Goal: Transaction & Acquisition: Purchase product/service

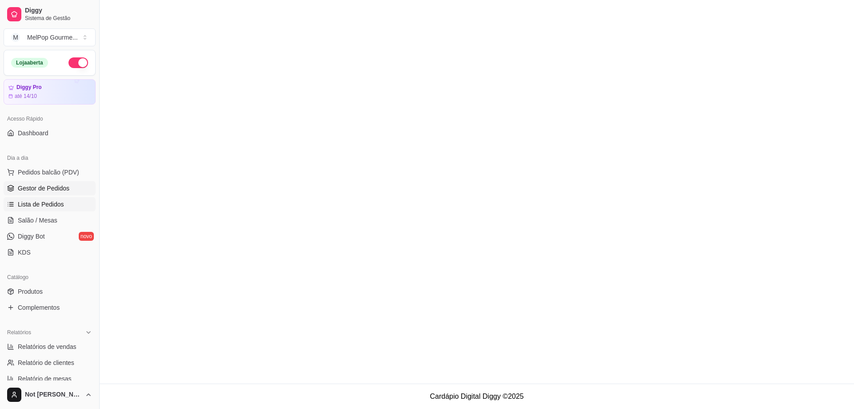
click at [31, 206] on span "Lista de Pedidos" at bounding box center [41, 204] width 46 height 9
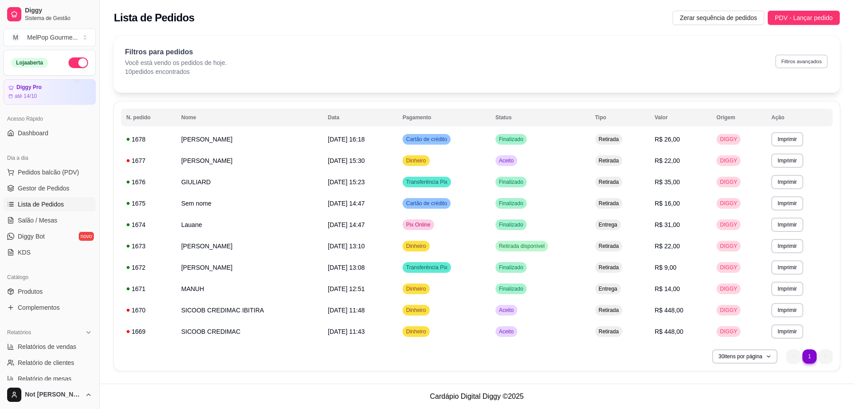
click at [795, 61] on button "Filtros avançados" at bounding box center [801, 61] width 52 height 14
select select "0"
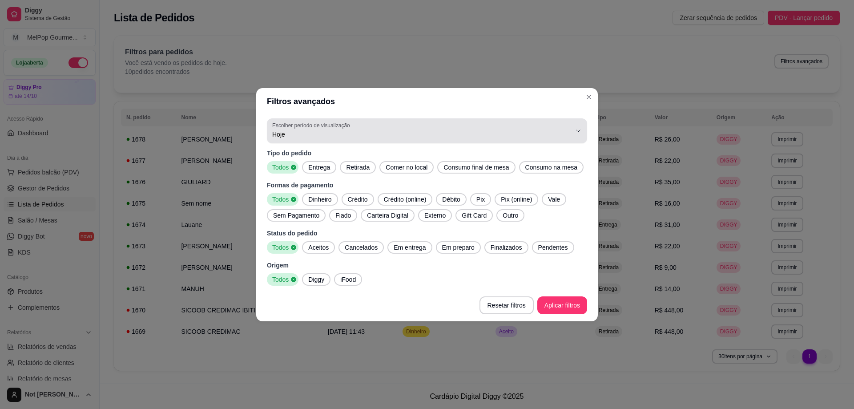
click at [578, 137] on button "Escolher período de visualização Hoje" at bounding box center [427, 130] width 320 height 25
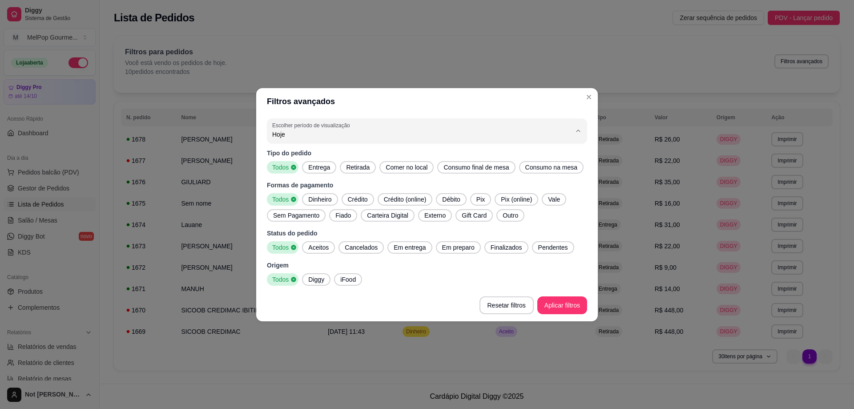
click at [320, 170] on span "Ontem" at bounding box center [422, 169] width 285 height 8
type input "1"
select select "1"
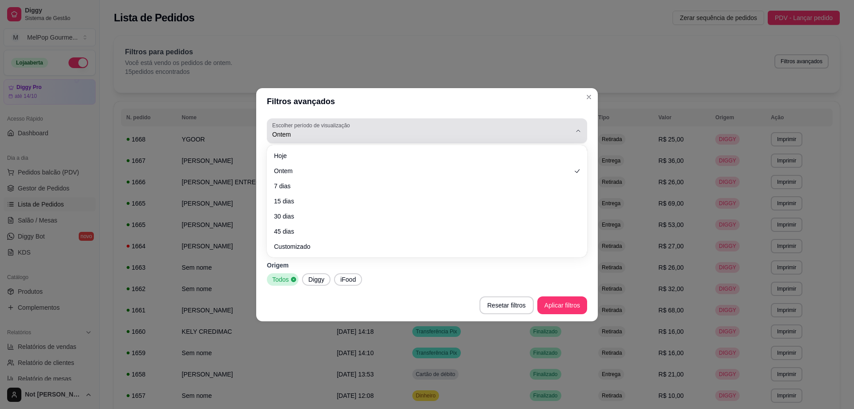
click at [544, 142] on button "Escolher período de visualização Ontem" at bounding box center [427, 130] width 320 height 25
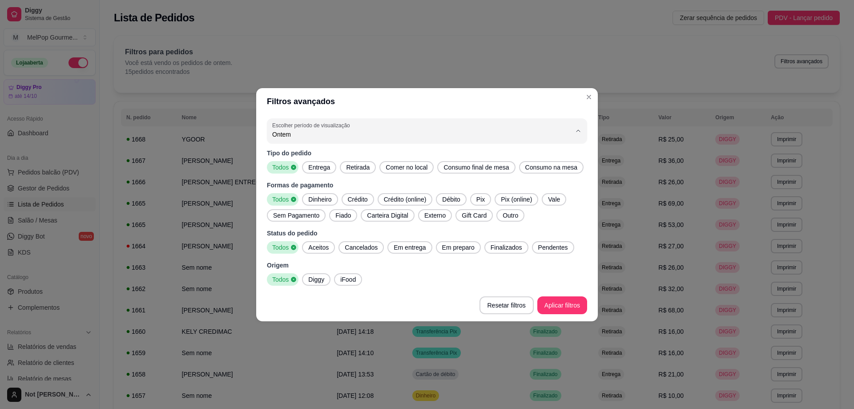
click at [317, 187] on span "7 dias" at bounding box center [422, 184] width 285 height 8
type input "7"
select select "7"
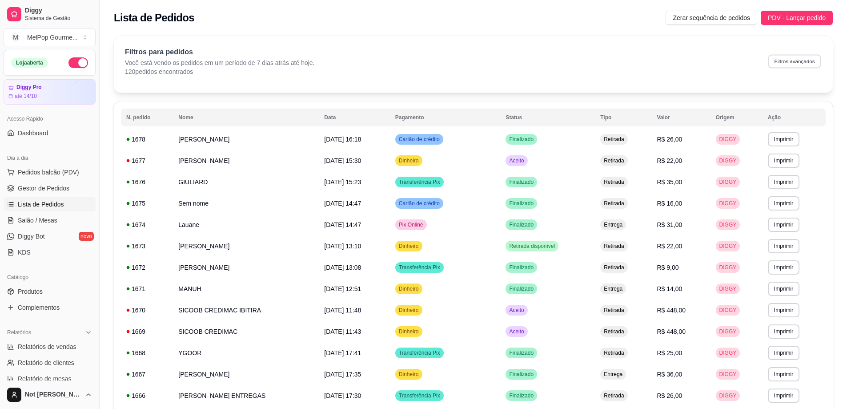
click at [791, 62] on button "Filtros avançados" at bounding box center [794, 61] width 52 height 14
select select "7"
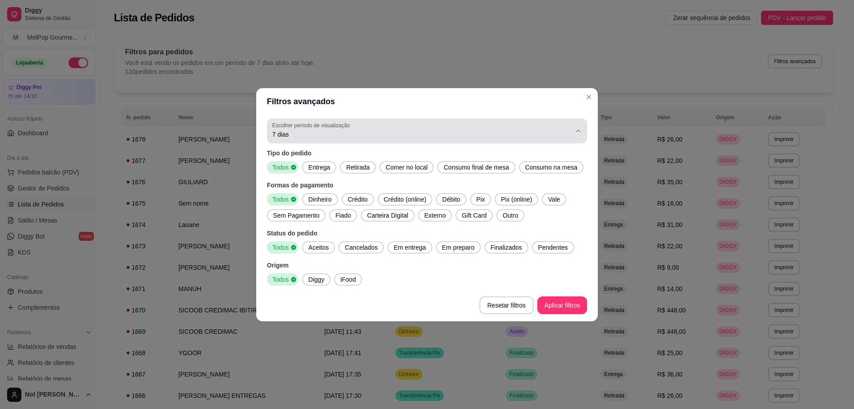
click at [318, 133] on span "7 dias" at bounding box center [421, 134] width 299 height 9
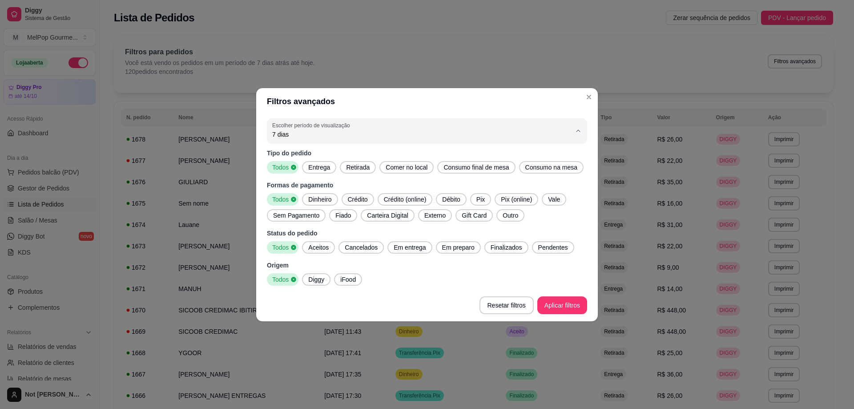
click at [293, 199] on span "15 dias" at bounding box center [422, 198] width 285 height 8
type input "15"
select select "15"
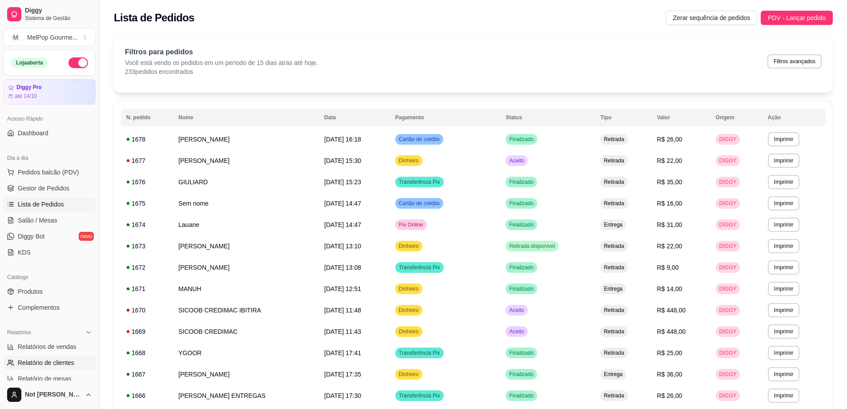
click at [61, 368] on link "Relatório de clientes" at bounding box center [50, 362] width 92 height 14
select select "30"
select select "HIGHEST_TOTAL_SPENT_WITH_ORDERS"
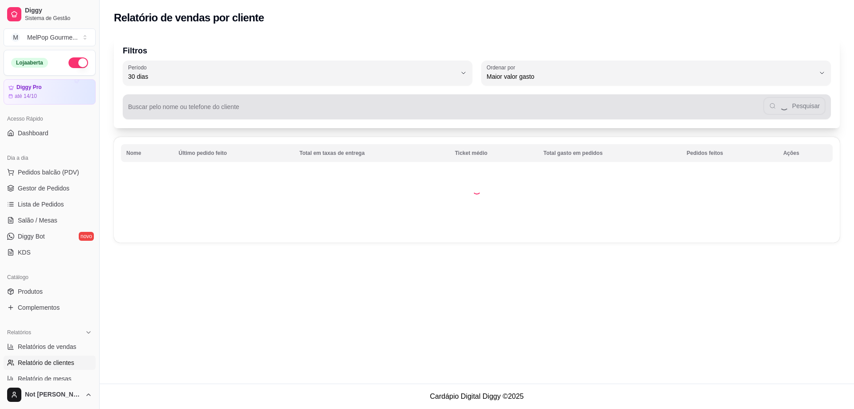
click at [188, 105] on div "Pesquisar" at bounding box center [476, 107] width 697 height 18
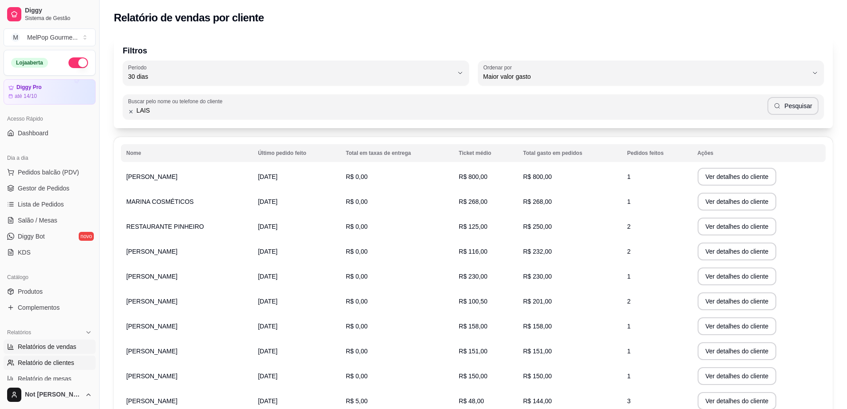
type input "LAIS"
click at [23, 342] on span "Relatórios de vendas" at bounding box center [47, 346] width 59 height 9
select select "ALL"
select select "0"
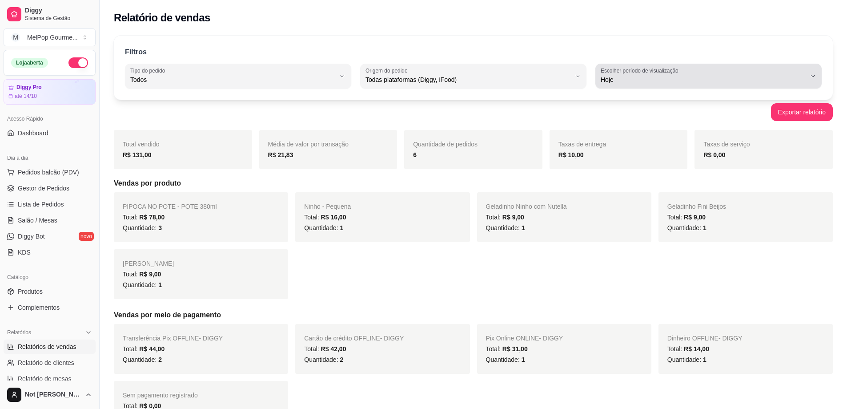
click at [696, 89] on div "Filtros ALL Tipo do pedido Todos Entrega Retirada Mesa Consumo local Tipo do pe…" at bounding box center [473, 68] width 719 height 64
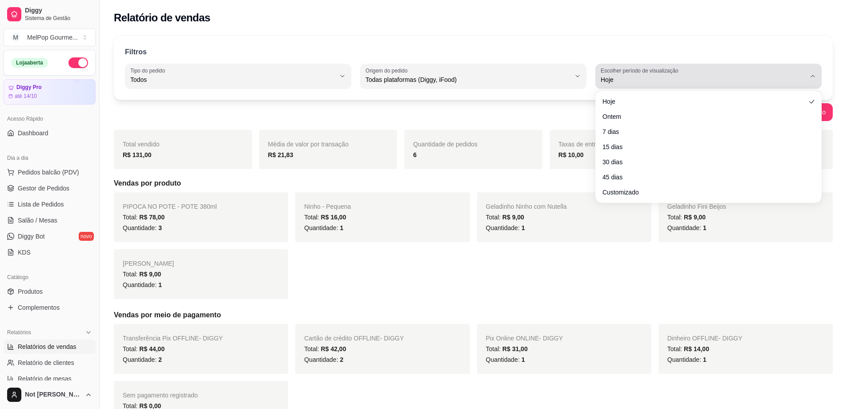
click at [695, 83] on span "Hoje" at bounding box center [703, 79] width 205 height 9
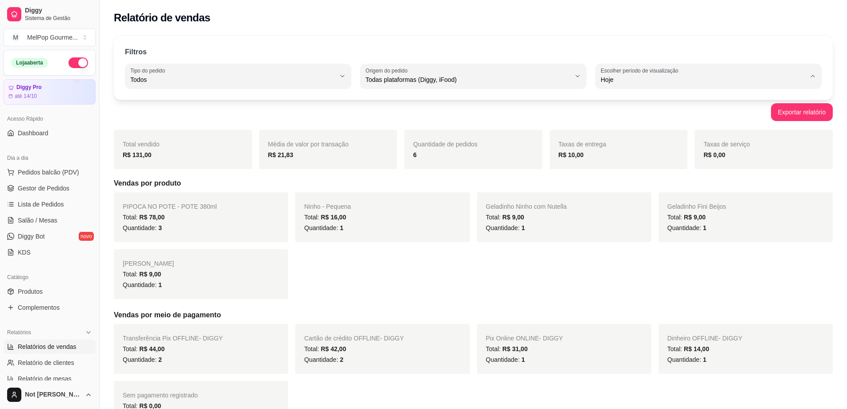
click at [641, 142] on li "15 dias" at bounding box center [708, 145] width 210 height 14
type input "15"
select select "15"
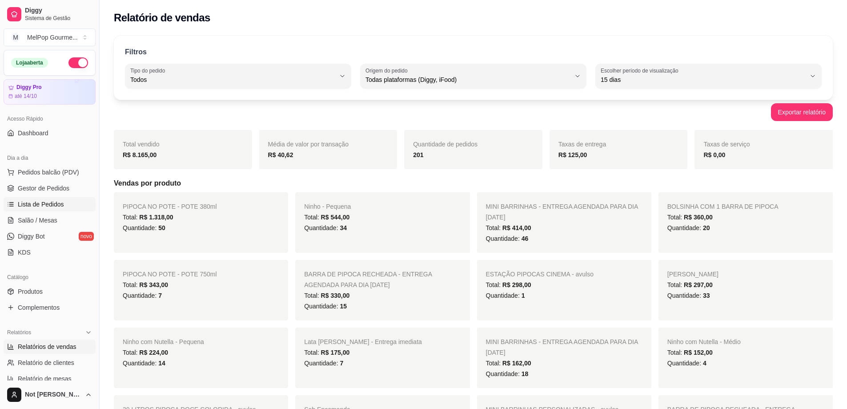
click at [35, 198] on link "Lista de Pedidos" at bounding box center [50, 204] width 92 height 14
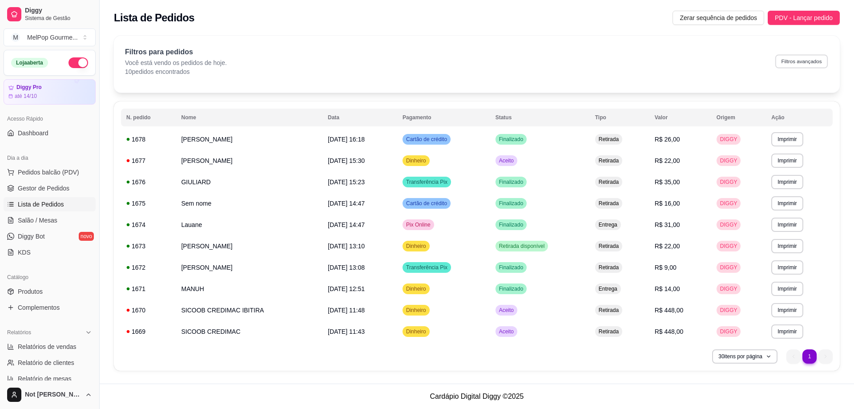
click at [802, 61] on button "Filtros avançados" at bounding box center [801, 61] width 52 height 14
select select "0"
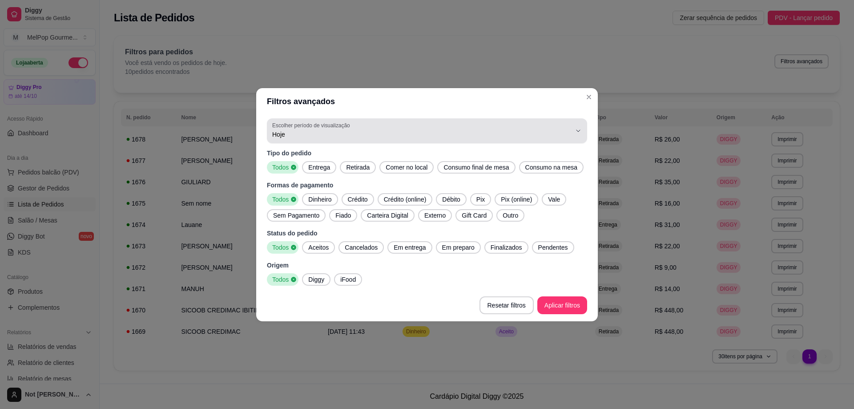
click at [309, 129] on button "Escolher período de visualização Hoje" at bounding box center [427, 130] width 320 height 25
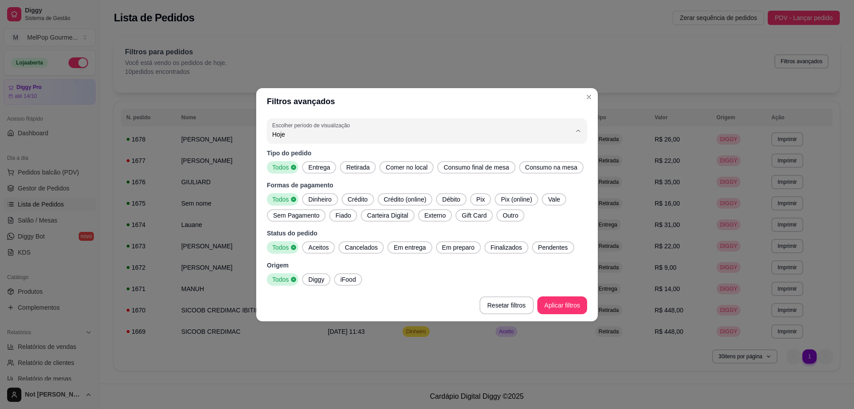
click at [297, 201] on span "15 dias" at bounding box center [422, 198] width 285 height 8
type input "15"
select select "15"
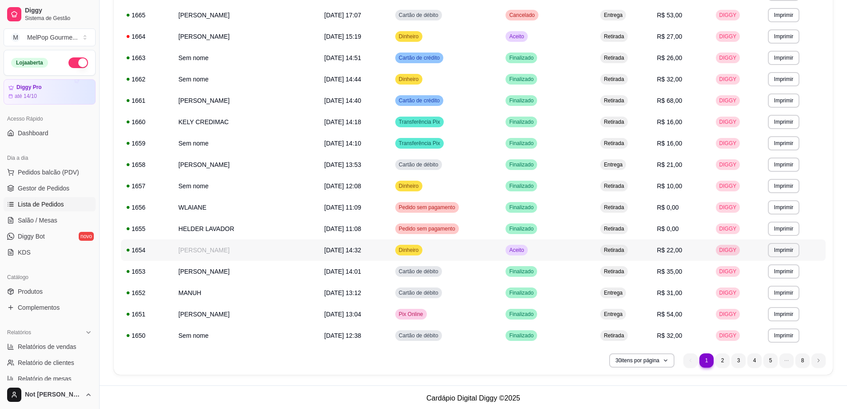
scroll to position [425, 0]
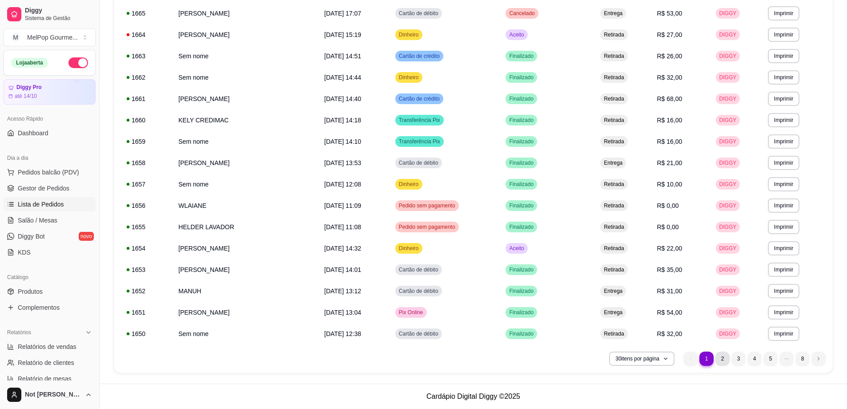
click at [722, 361] on li "2" at bounding box center [722, 358] width 14 height 14
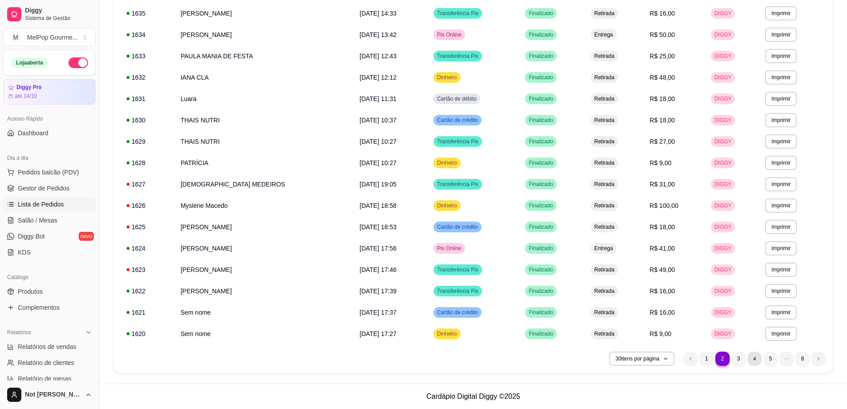
click at [757, 356] on li "4" at bounding box center [754, 358] width 14 height 14
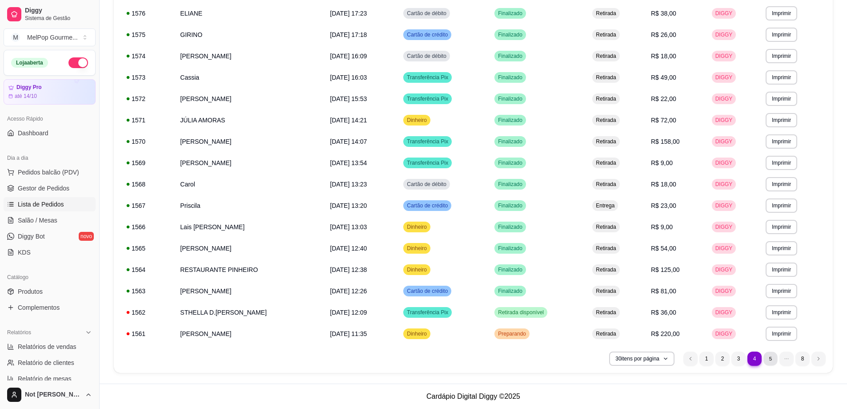
click at [768, 363] on li "5" at bounding box center [770, 358] width 14 height 14
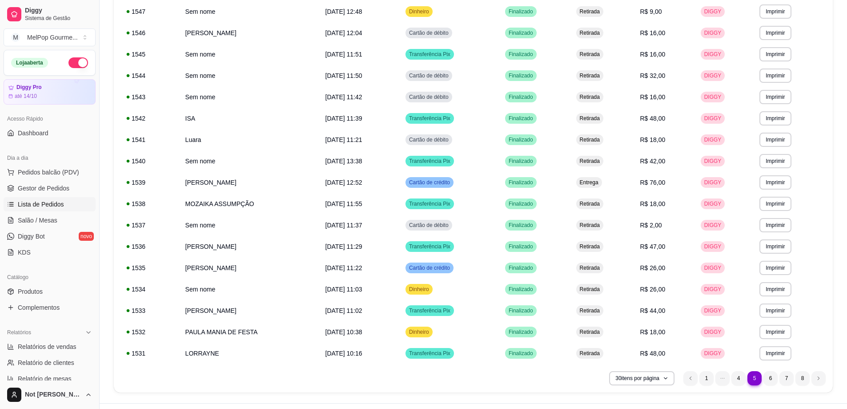
scroll to position [361, 0]
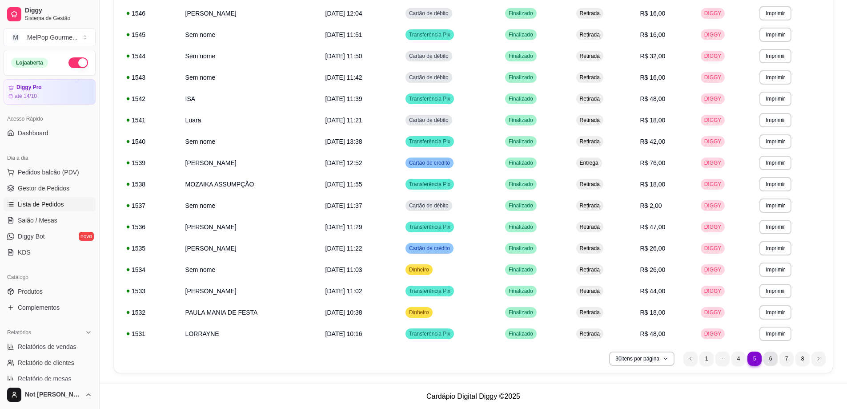
click at [767, 361] on li "6" at bounding box center [770, 358] width 14 height 14
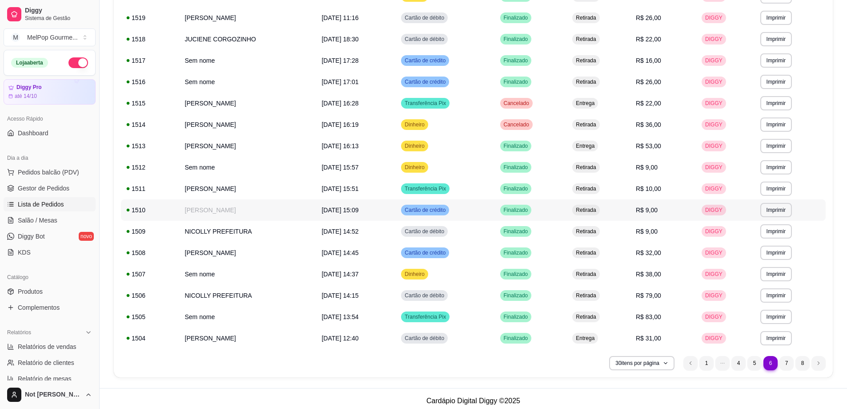
scroll to position [425, 0]
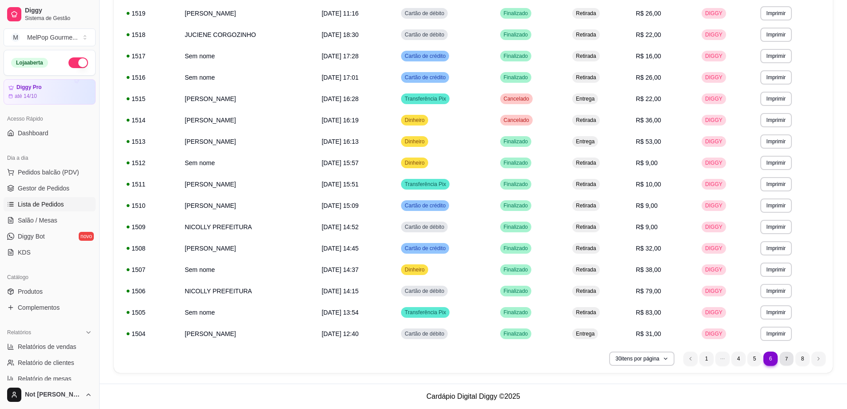
click at [788, 363] on li "7" at bounding box center [786, 358] width 14 height 14
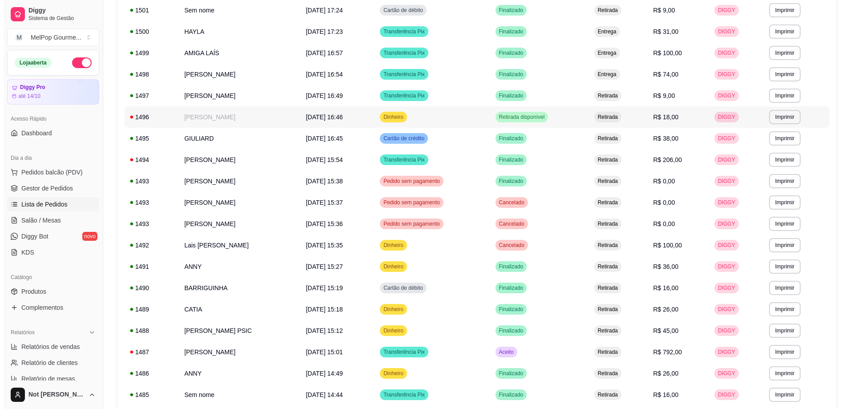
scroll to position [113, 0]
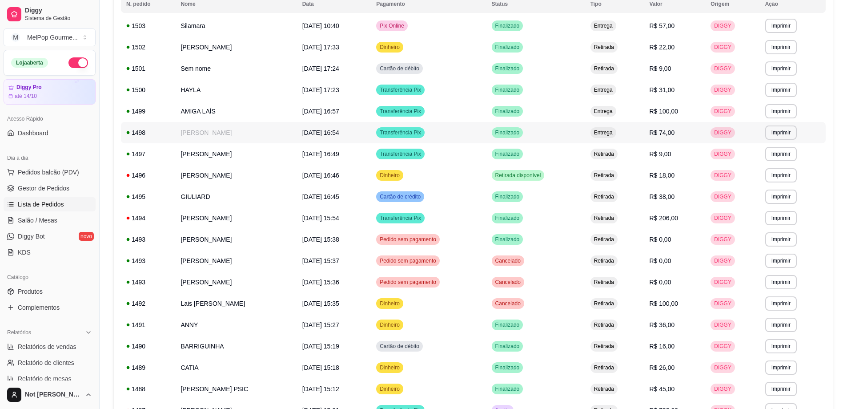
click at [243, 132] on td "[PERSON_NAME]" at bounding box center [235, 132] width 121 height 21
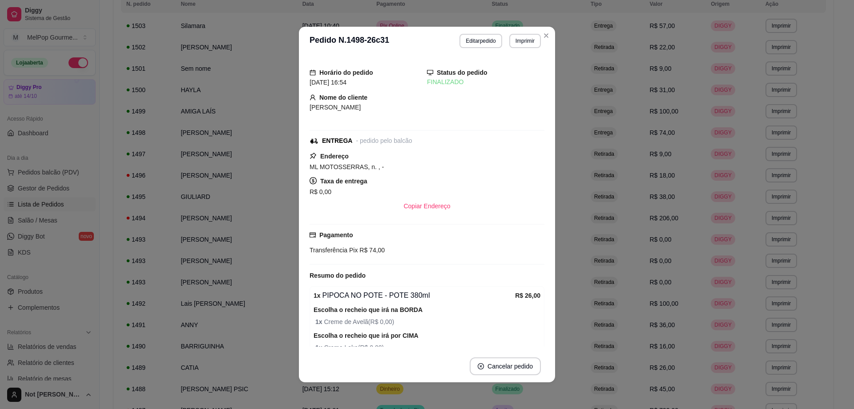
scroll to position [44, 0]
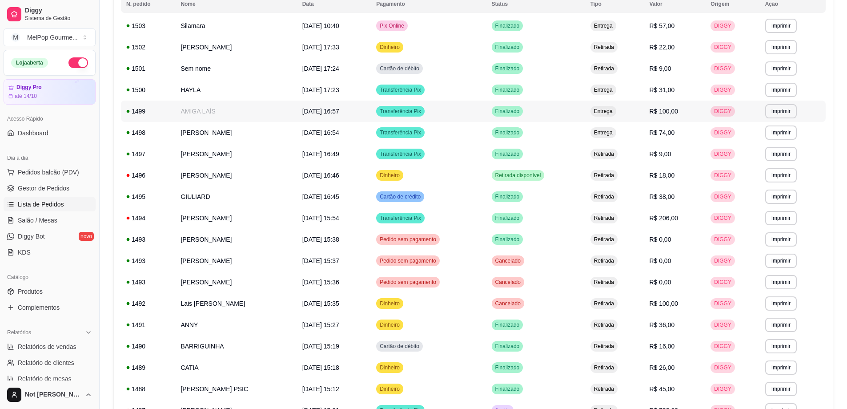
click at [238, 114] on td "AMIGA LAÍS" at bounding box center [235, 110] width 121 height 21
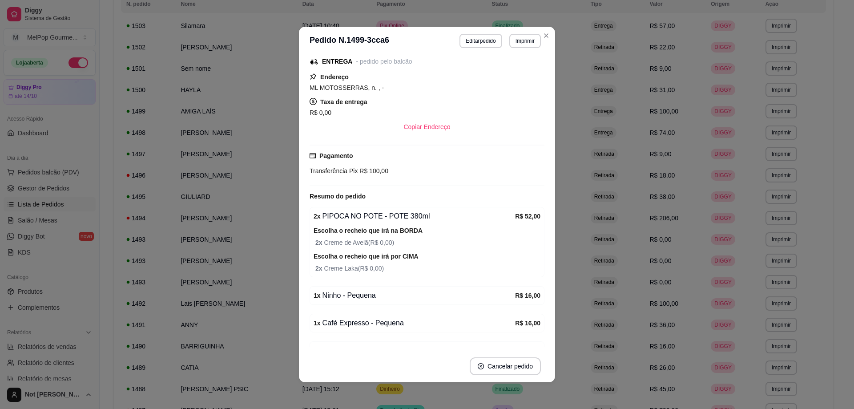
scroll to position [89, 0]
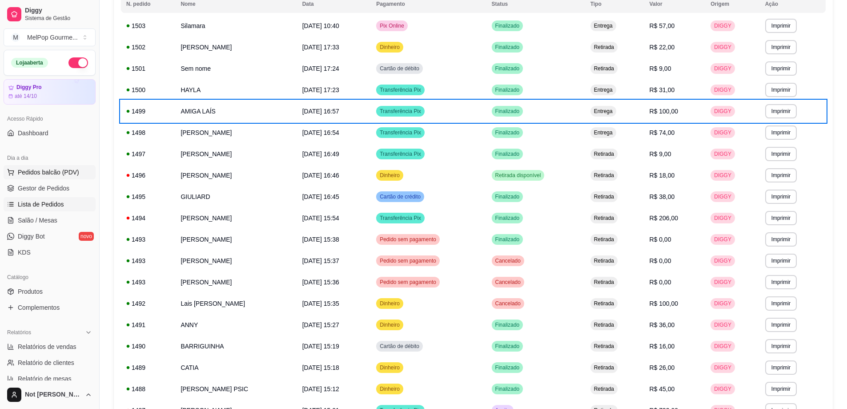
click at [44, 175] on span "Pedidos balcão (PDV)" at bounding box center [48, 172] width 61 height 9
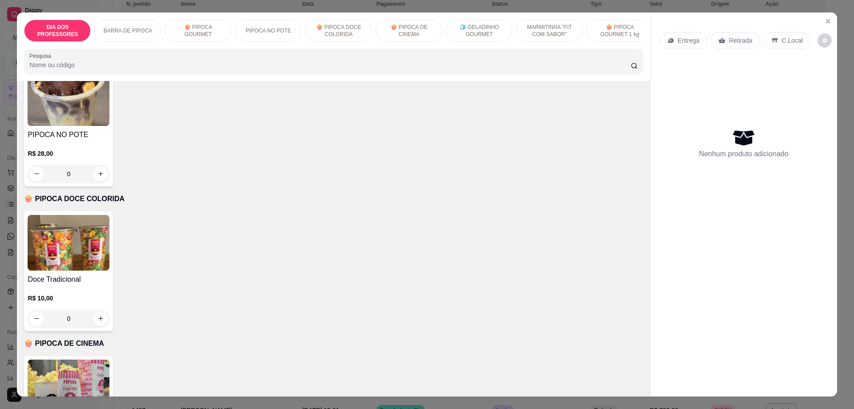
scroll to position [667, 0]
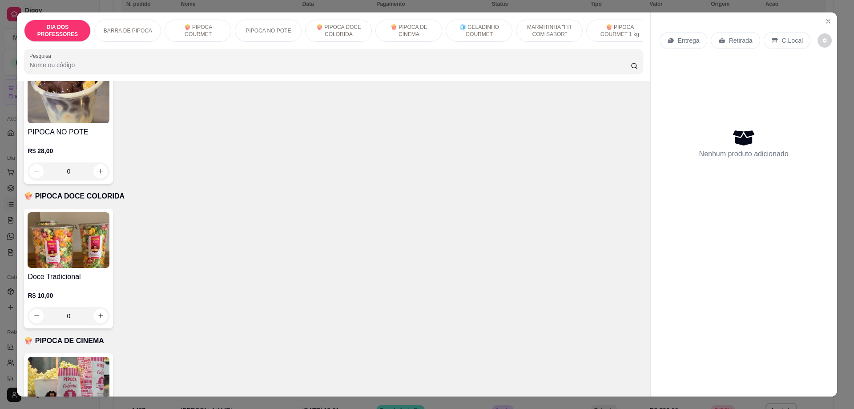
click at [96, 113] on img at bounding box center [69, 96] width 82 height 56
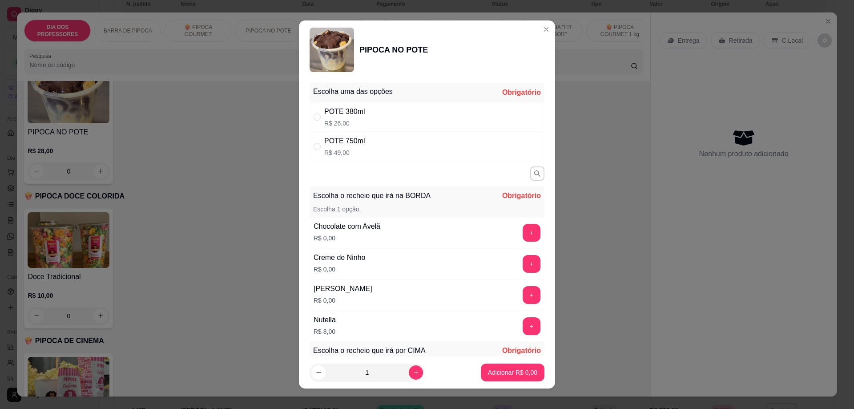
drag, startPoint x: 330, startPoint y: 135, endPoint x: 329, endPoint y: 145, distance: 9.5
click at [330, 137] on div "POTE 750ml" at bounding box center [344, 141] width 41 height 11
radio input "true"
click at [522, 232] on button "+" at bounding box center [531, 233] width 18 height 18
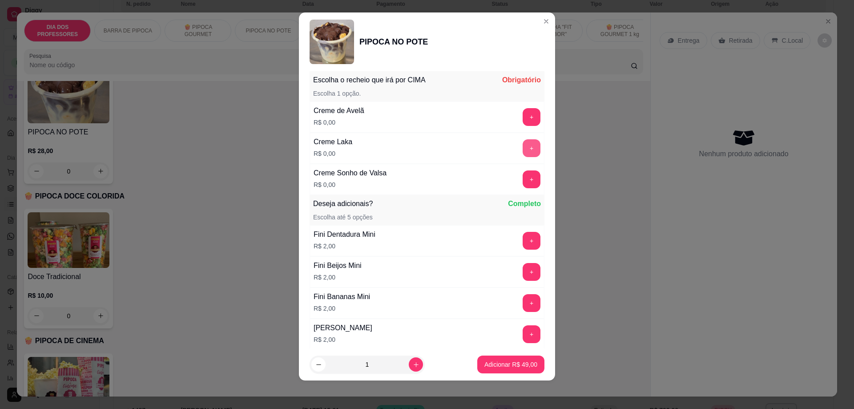
click at [522, 145] on button "+" at bounding box center [531, 148] width 18 height 18
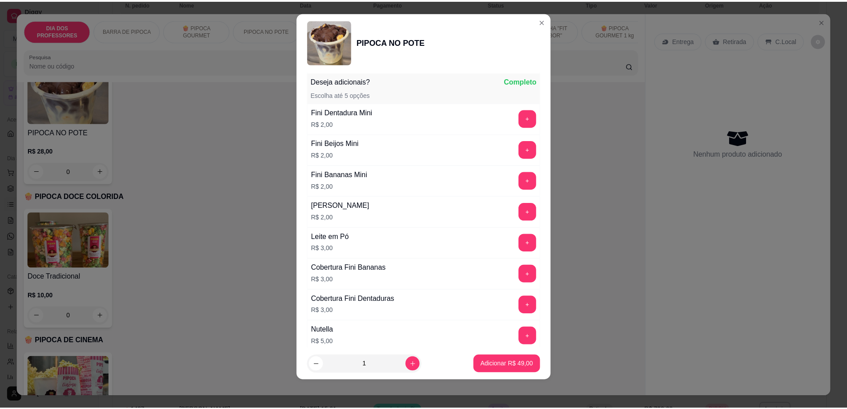
scroll to position [386, 0]
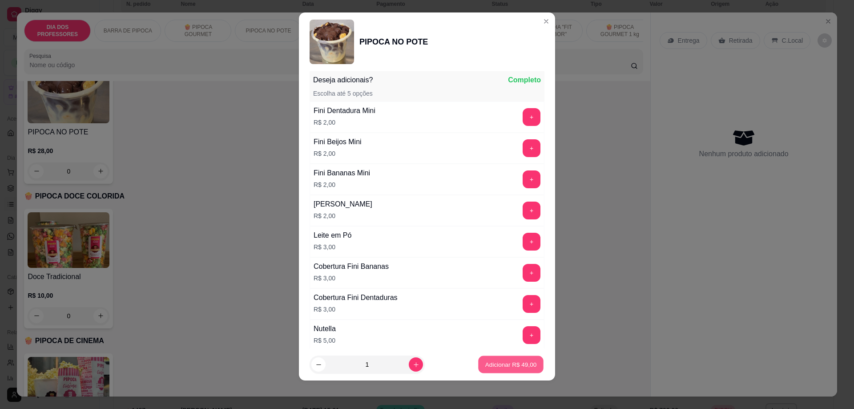
click at [502, 364] on p "Adicionar R$ 49,00" at bounding box center [511, 364] width 52 height 8
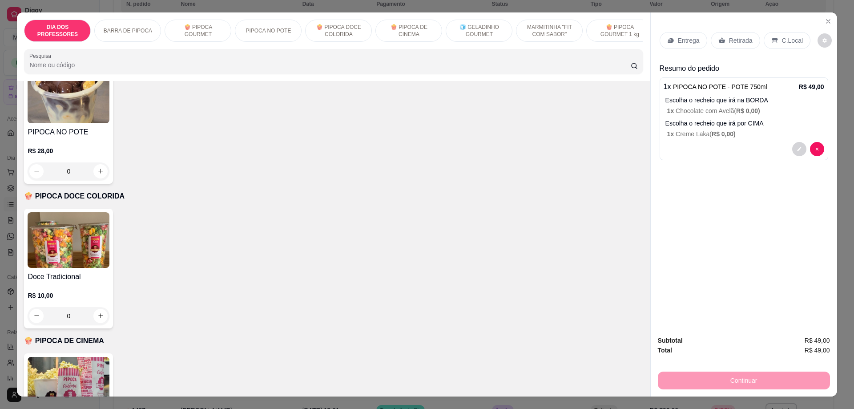
click at [740, 35] on div "Retirada" at bounding box center [735, 40] width 49 height 17
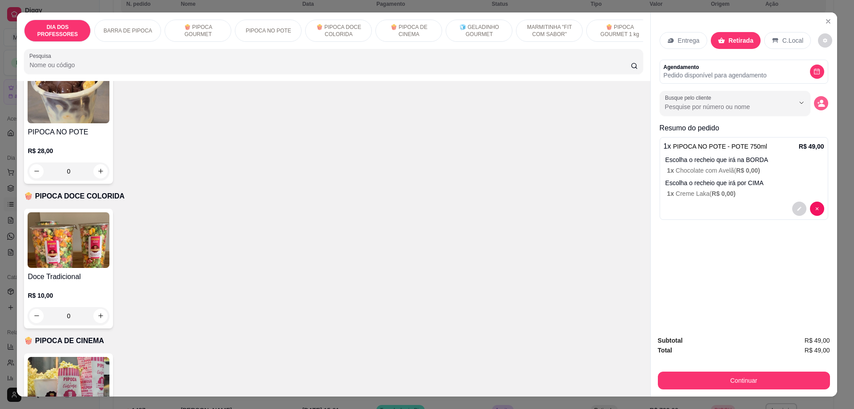
click at [819, 106] on icon "decrease-product-quantity" at bounding box center [821, 105] width 7 height 3
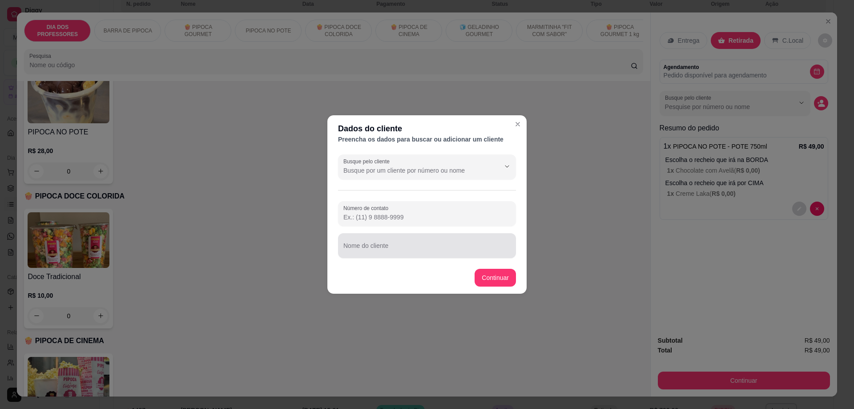
click at [351, 245] on input "Nome do cliente" at bounding box center [426, 249] width 167 height 9
type input "Í"
type input "CÍNTIA PSIC"
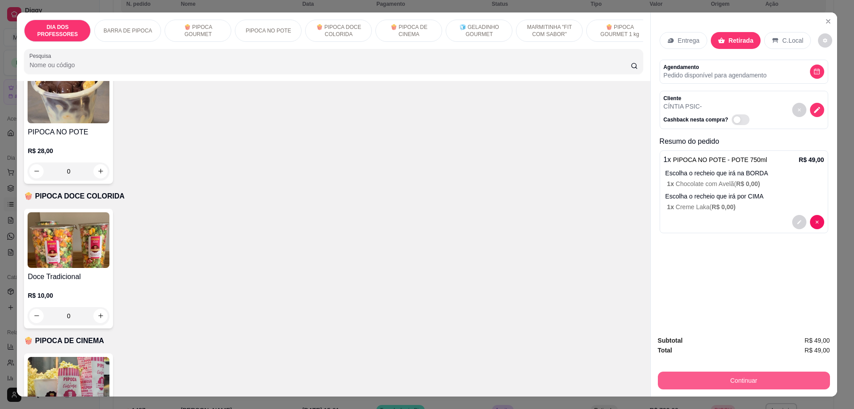
click at [719, 382] on button "Continuar" at bounding box center [744, 380] width 172 height 18
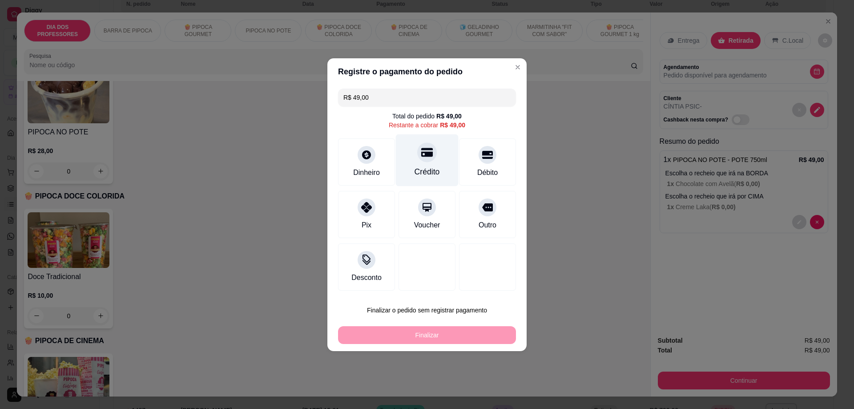
click at [426, 157] on icon at bounding box center [427, 152] width 12 height 12
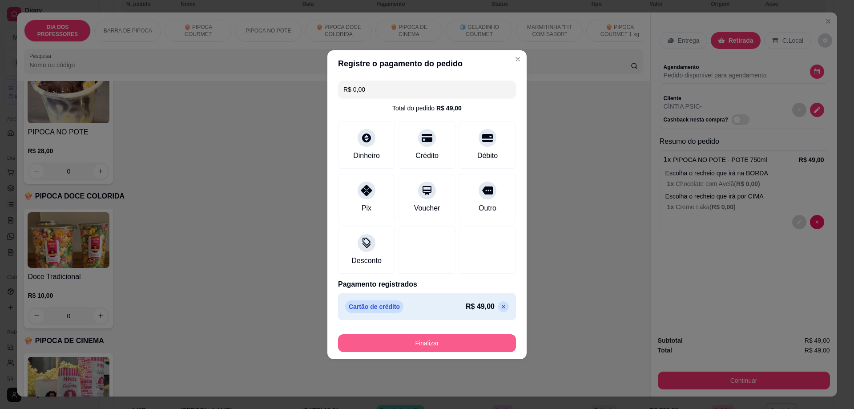
click at [433, 345] on button "Finalizar" at bounding box center [427, 343] width 178 height 18
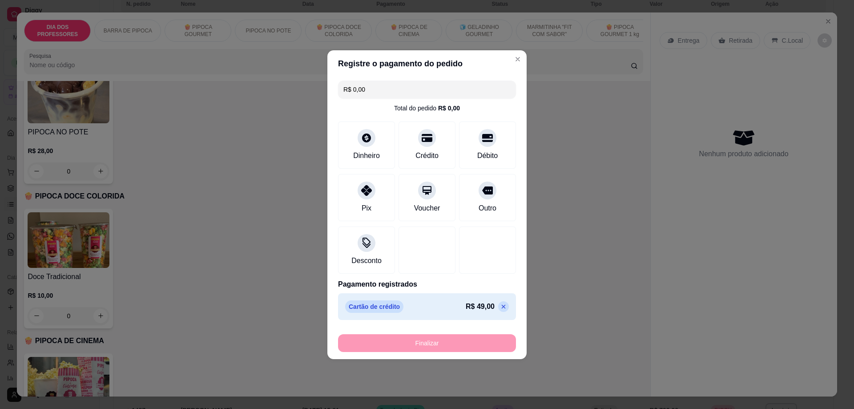
type input "-R$ 49,00"
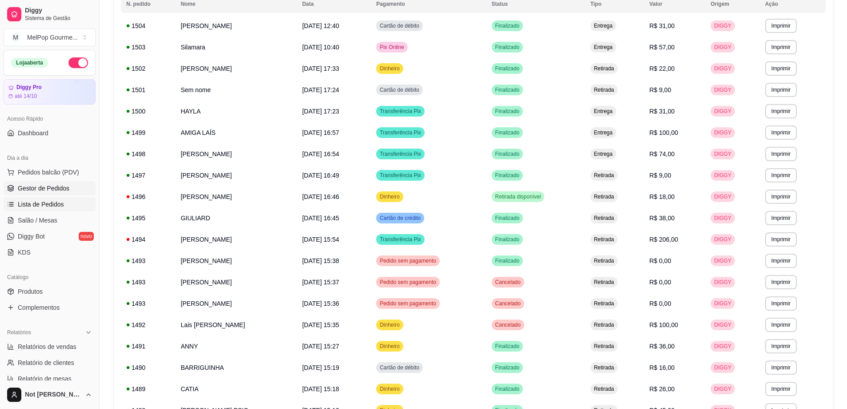
click at [38, 186] on span "Gestor de Pedidos" at bounding box center [44, 188] width 52 height 9
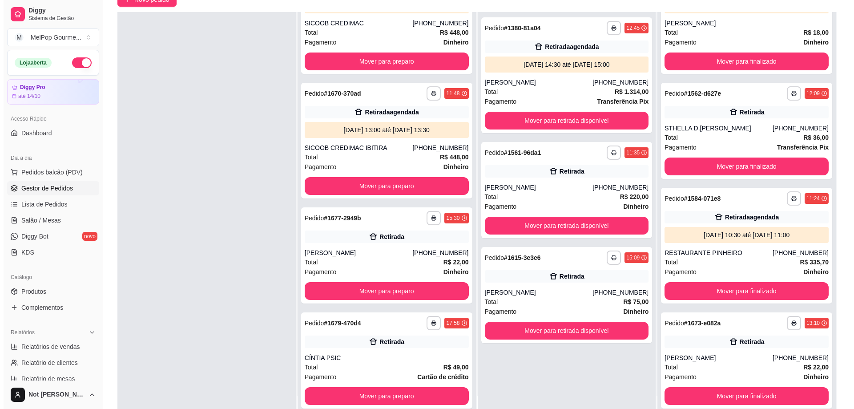
scroll to position [136, 0]
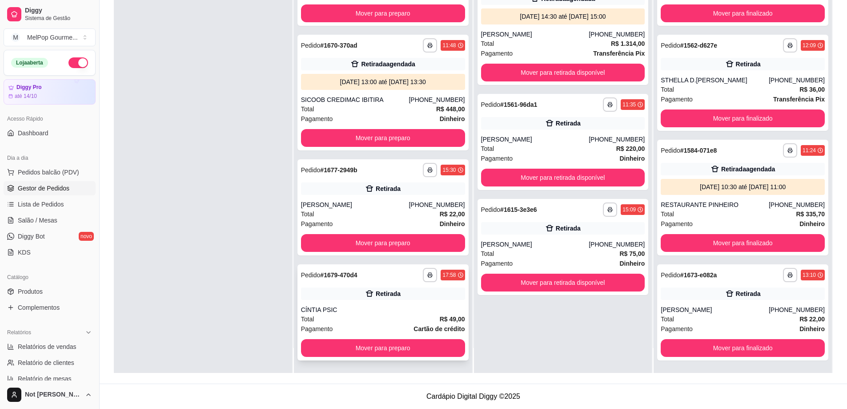
click at [350, 321] on div "Total R$ 49,00" at bounding box center [383, 319] width 164 height 10
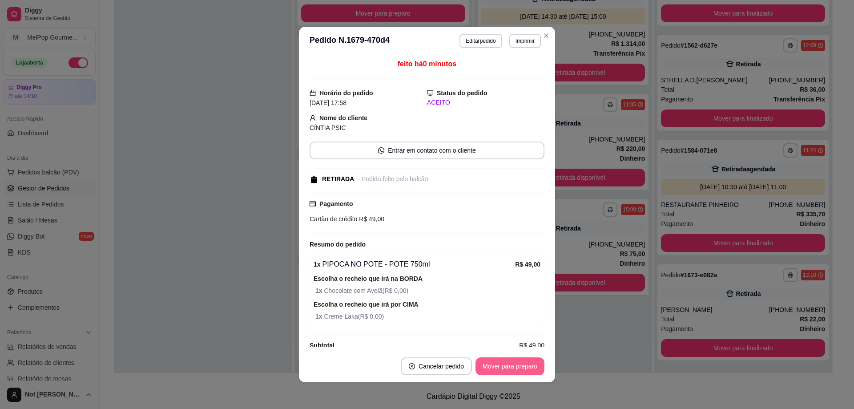
click at [527, 365] on button "Mover para preparo" at bounding box center [509, 366] width 69 height 18
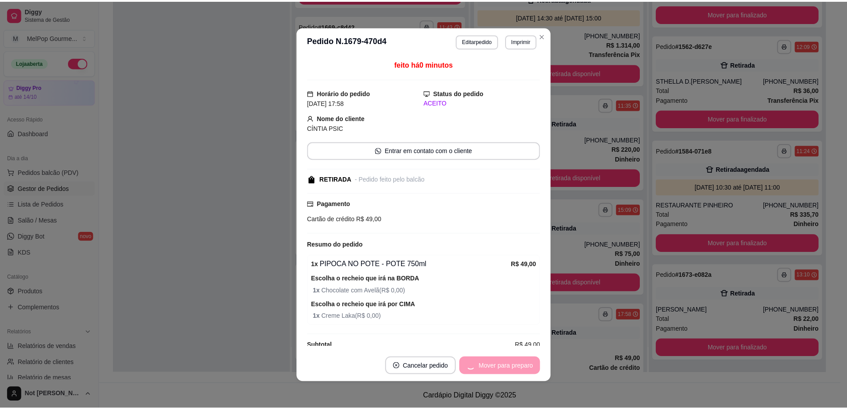
scroll to position [747, 0]
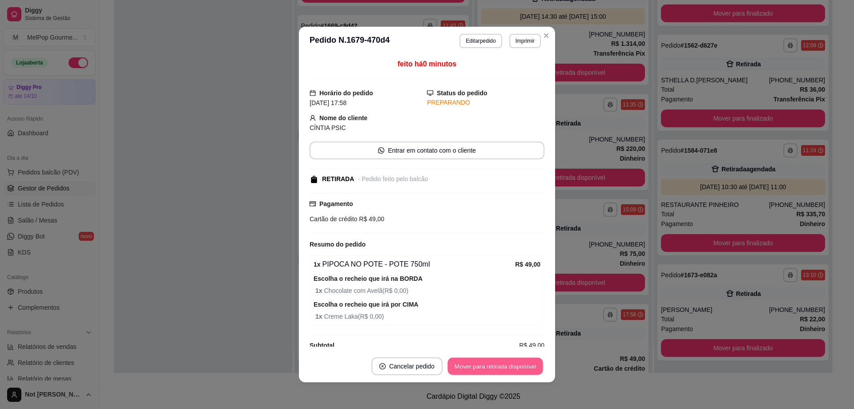
click at [527, 366] on button "Mover para retirada disponível" at bounding box center [494, 365] width 95 height 17
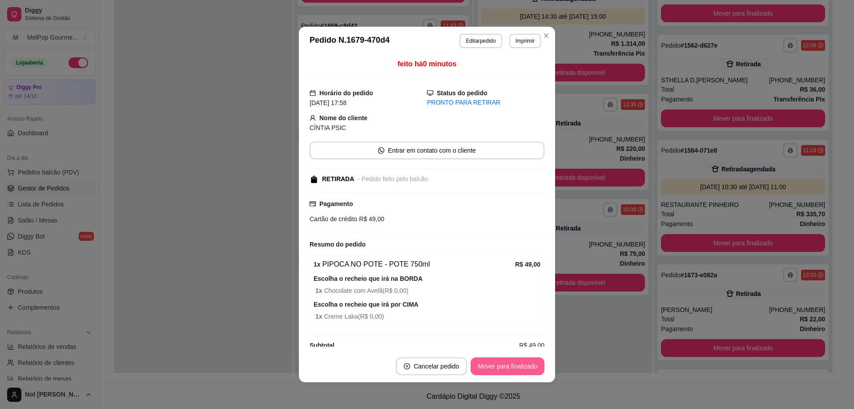
click at [514, 368] on button "Mover para finalizado" at bounding box center [507, 366] width 74 height 18
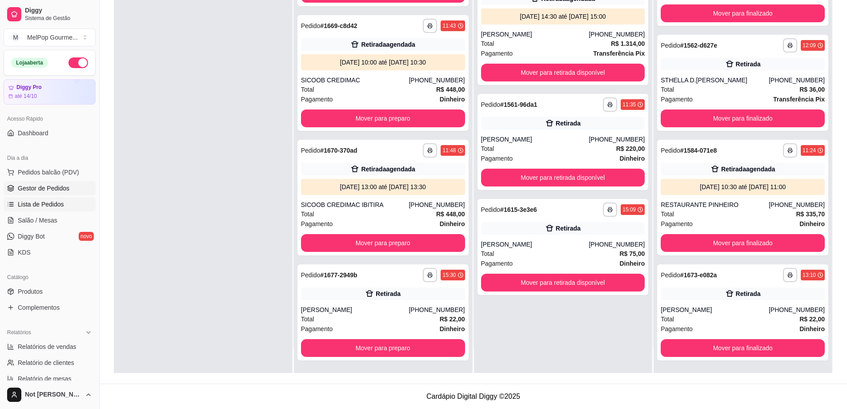
click at [41, 207] on span "Lista de Pedidos" at bounding box center [41, 204] width 46 height 9
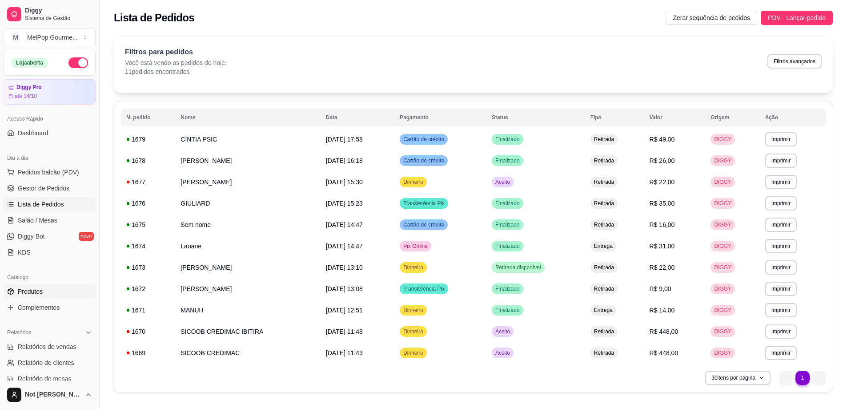
click at [35, 296] on link "Produtos" at bounding box center [50, 291] width 92 height 14
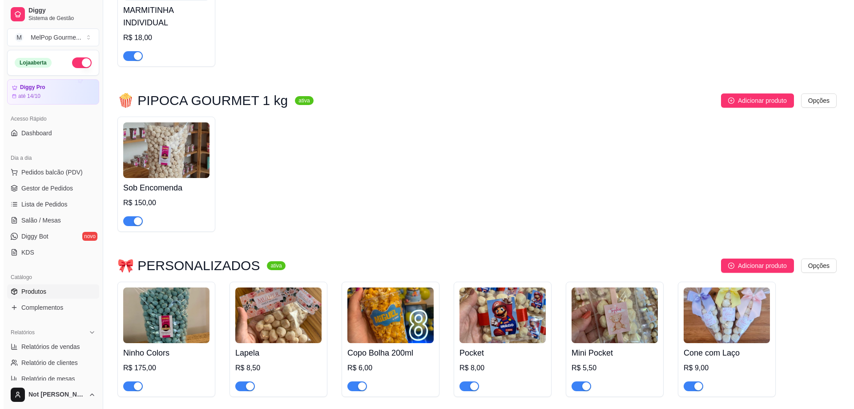
scroll to position [3201, 0]
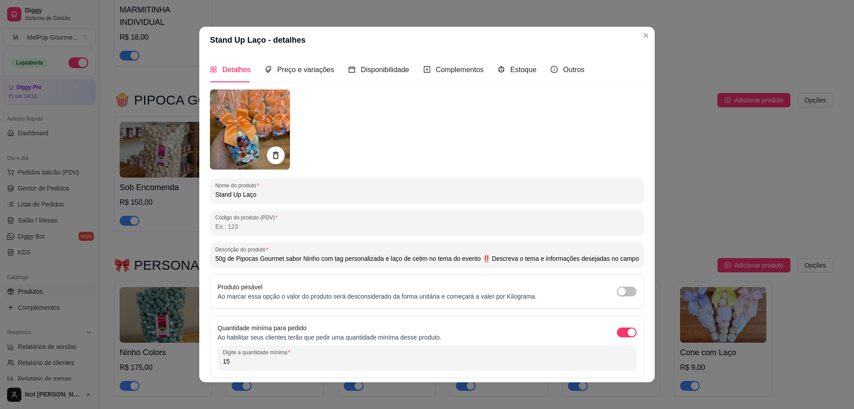
click at [273, 196] on input "Stand Up Laço" at bounding box center [426, 194] width 423 height 9
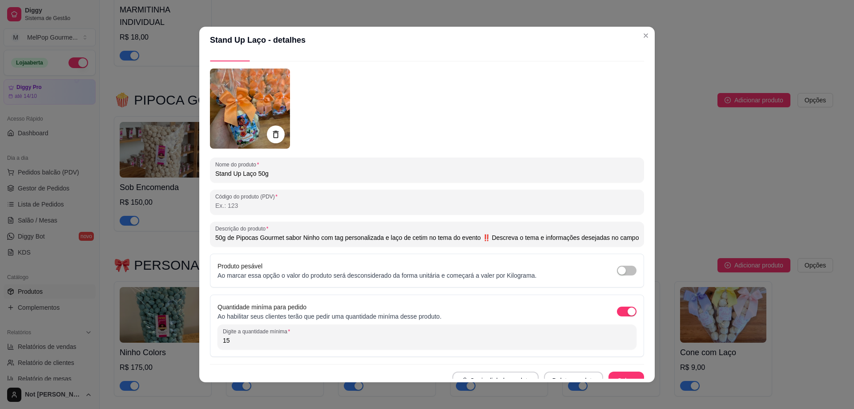
scroll to position [32, 0]
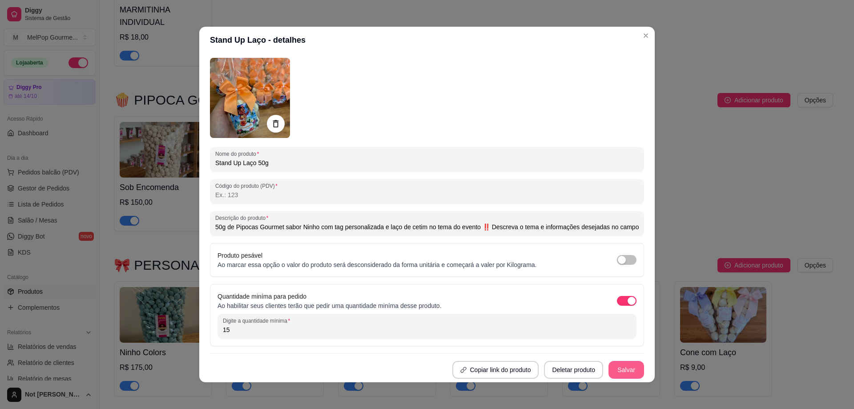
type input "Stand Up Laço 50g"
click at [609, 372] on button "Salvar" at bounding box center [626, 369] width 35 height 17
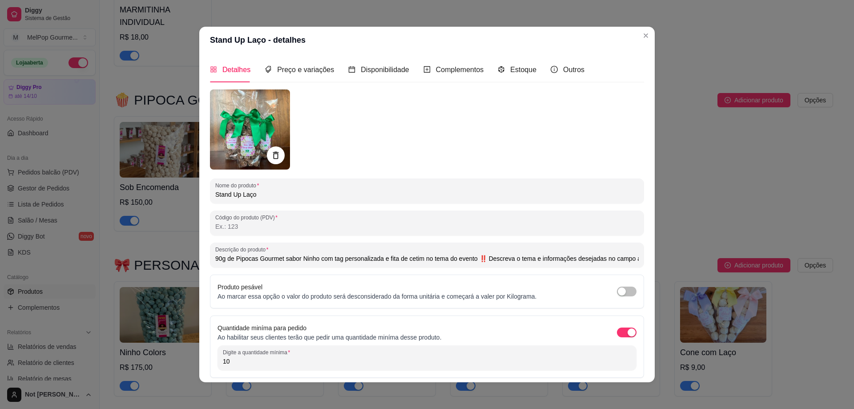
click at [270, 192] on input "Stand Up Laço" at bounding box center [426, 194] width 423 height 9
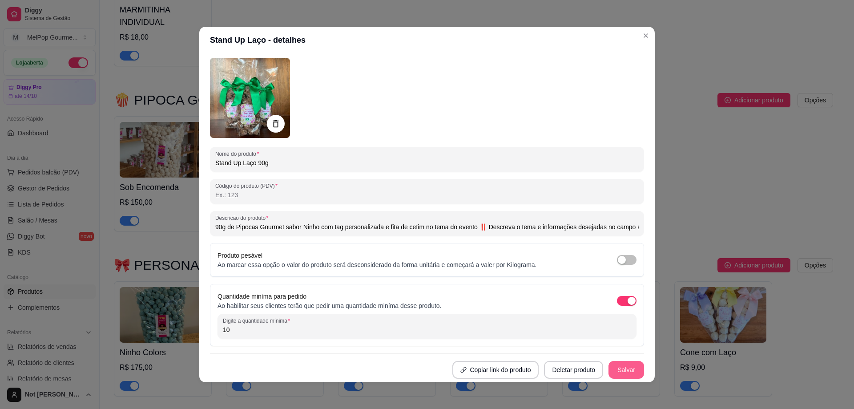
type input "Stand Up Laço 90g"
click at [622, 373] on button "Salvar" at bounding box center [626, 370] width 36 height 18
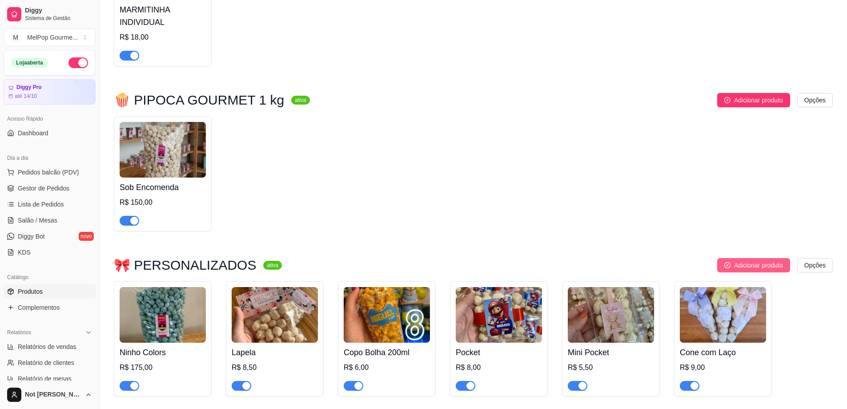
click at [743, 260] on span "Adicionar produto" at bounding box center [758, 265] width 49 height 10
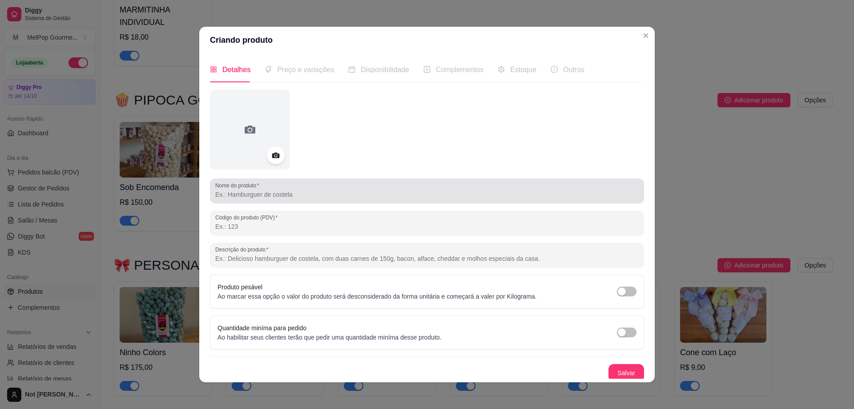
click at [338, 192] on input "Nome do produto" at bounding box center [426, 194] width 423 height 9
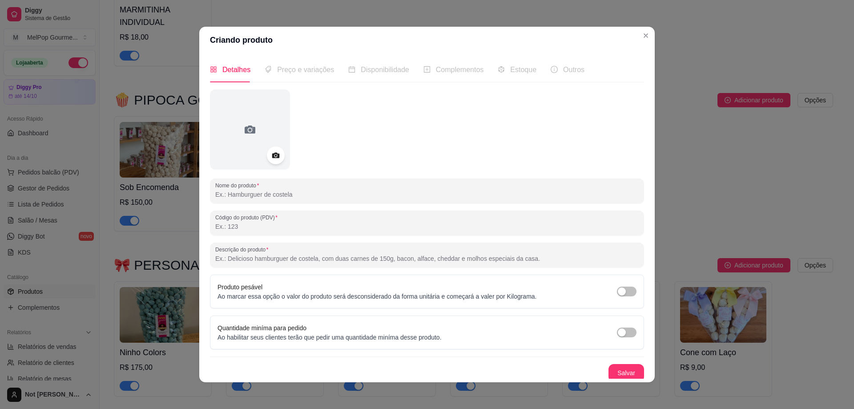
type input "s"
type input "Stand Up Laço 70g"
click at [609, 369] on button "Salvar" at bounding box center [626, 373] width 36 height 18
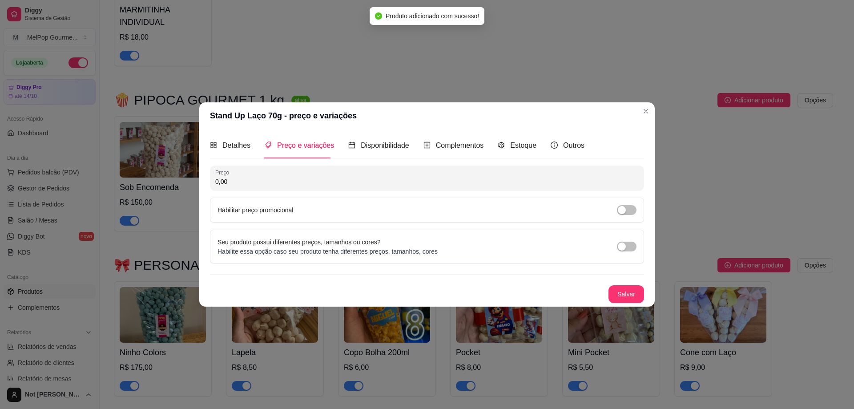
click at [270, 180] on input "0,00" at bounding box center [426, 181] width 423 height 9
type input "14,50"
click at [622, 293] on button "Salvar" at bounding box center [626, 293] width 35 height 17
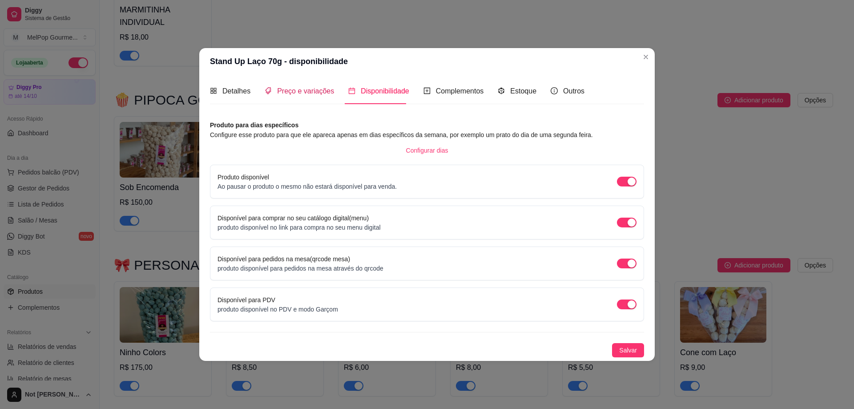
click at [303, 91] on span "Preço e variações" at bounding box center [305, 91] width 57 height 8
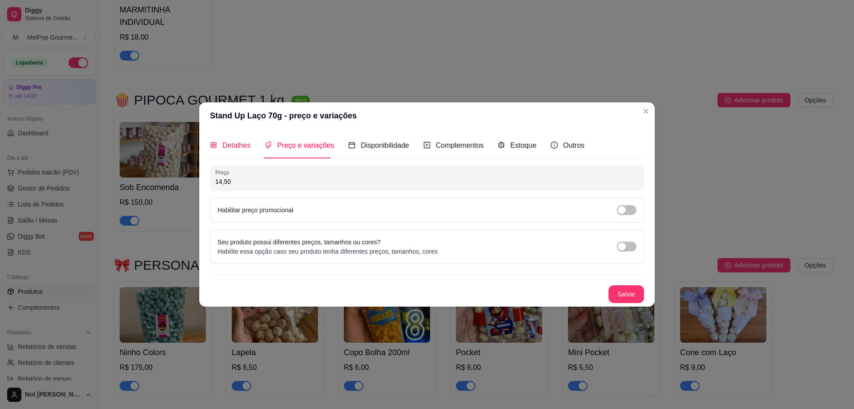
click at [242, 148] on span "Detalhes" at bounding box center [236, 145] width 28 height 8
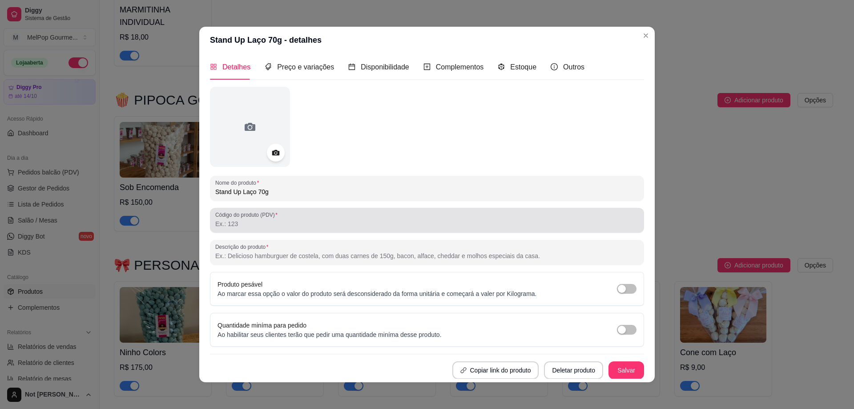
scroll to position [3, 0]
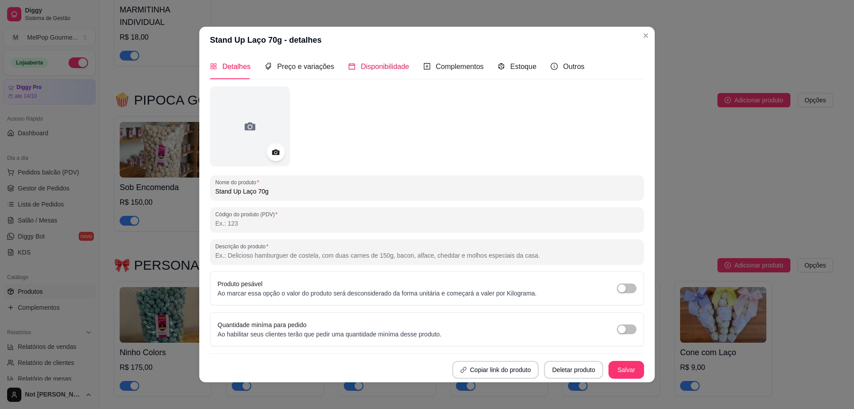
click at [396, 68] on span "Disponibilidade" at bounding box center [385, 67] width 48 height 8
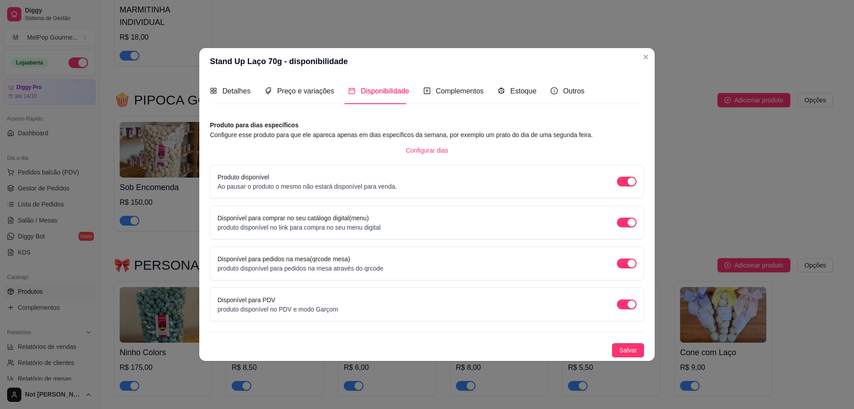
scroll to position [0, 0]
click at [454, 88] on span "Complementos" at bounding box center [460, 91] width 48 height 8
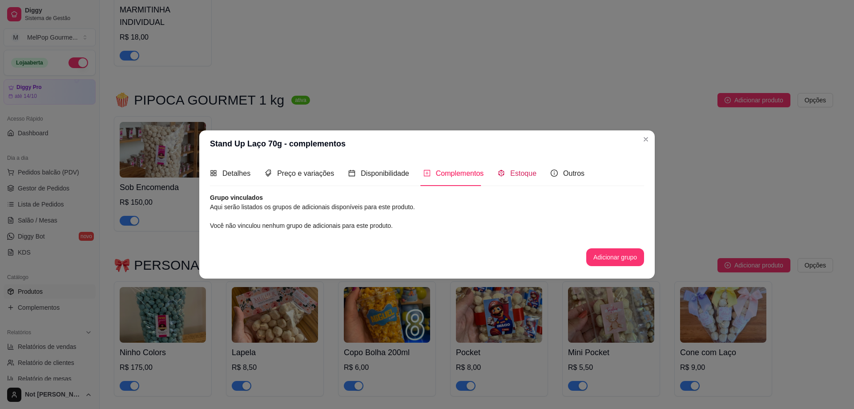
click at [520, 172] on span "Estoque" at bounding box center [523, 173] width 26 height 8
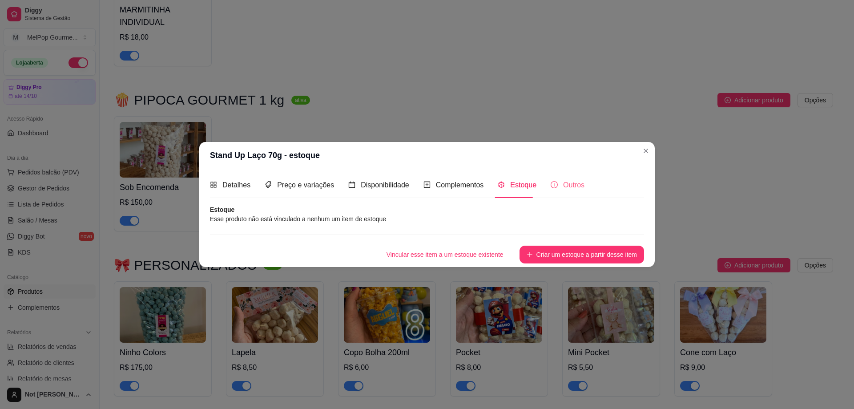
click at [563, 177] on div "Outros" at bounding box center [567, 184] width 34 height 25
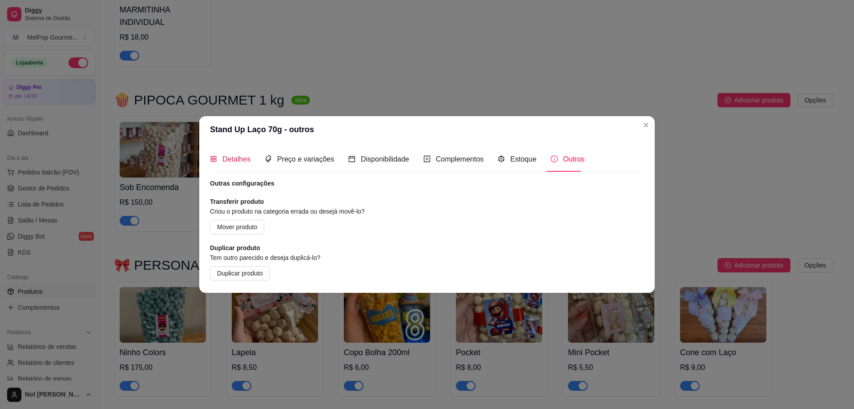
click at [240, 159] on span "Detalhes" at bounding box center [236, 159] width 28 height 8
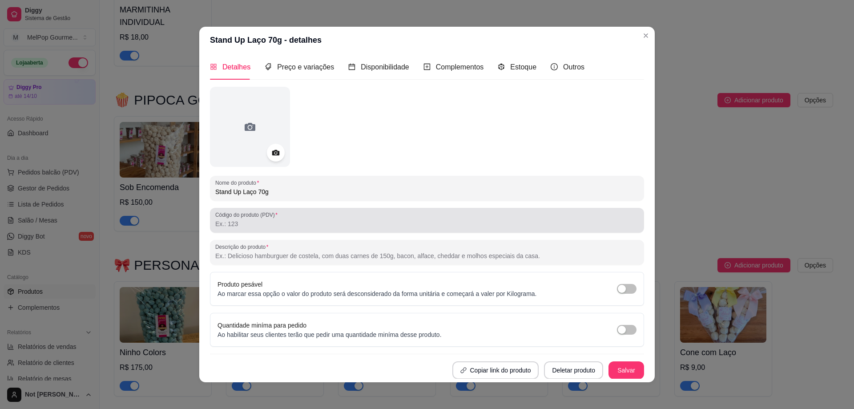
scroll to position [3, 0]
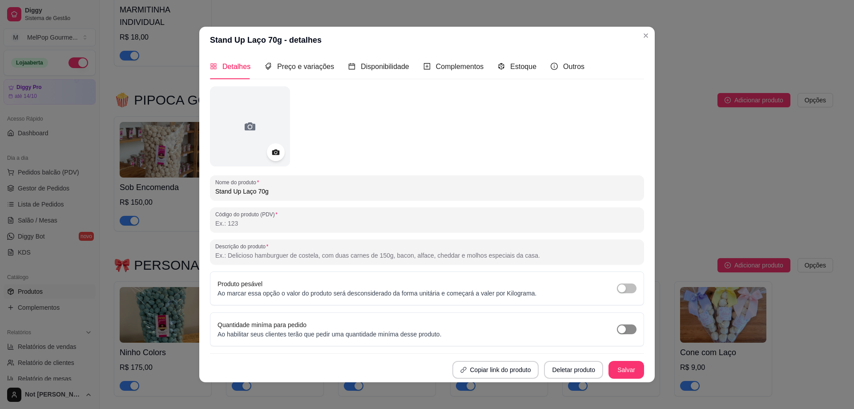
click at [619, 329] on span "button" at bounding box center [627, 329] width 20 height 10
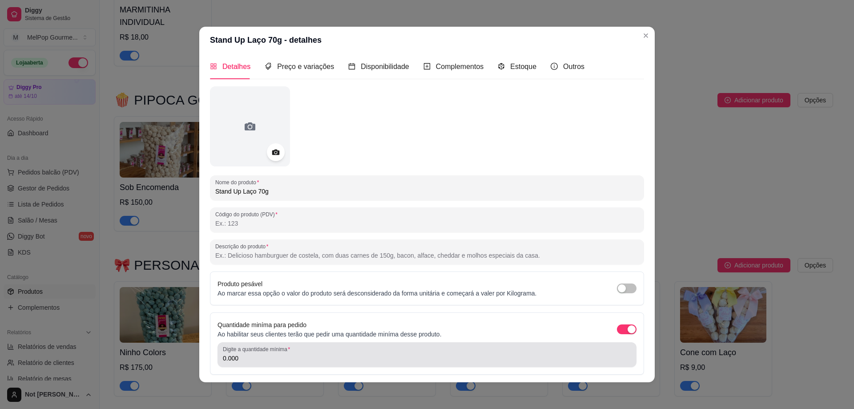
click at [280, 362] on input "0.000" at bounding box center [427, 357] width 408 height 9
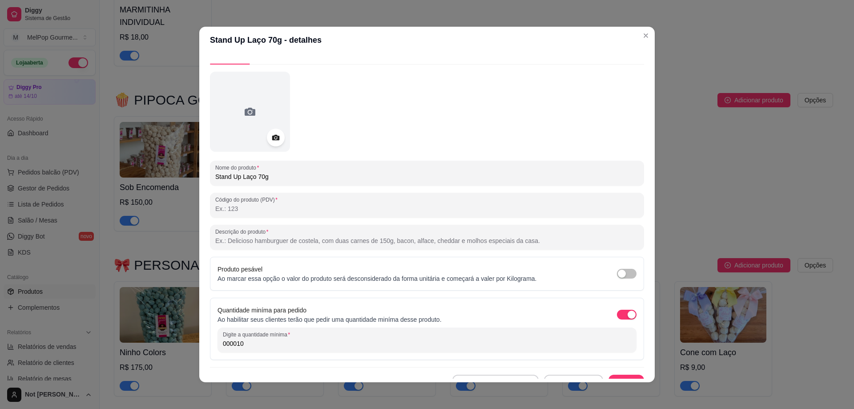
scroll to position [32, 0]
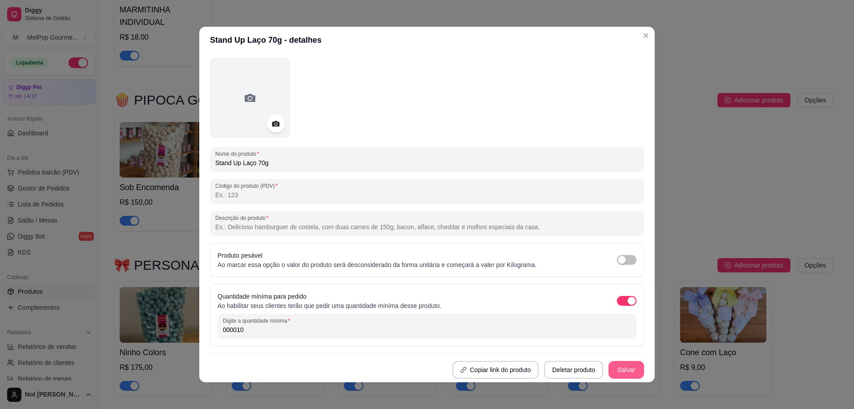
type input "000010"
click at [614, 369] on button "Salvar" at bounding box center [626, 370] width 36 height 18
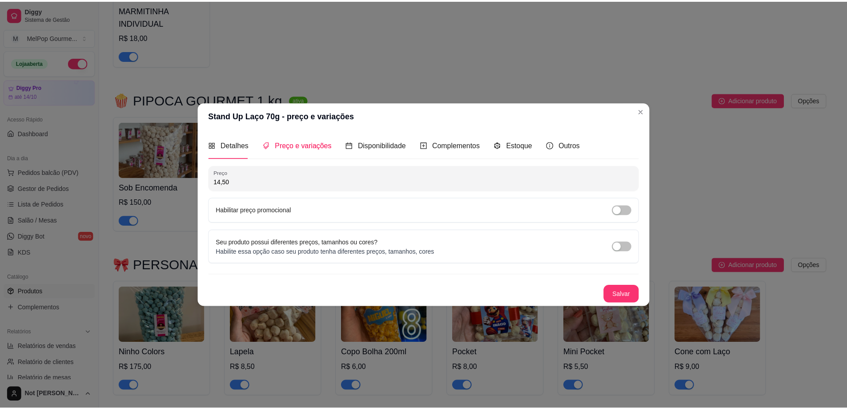
scroll to position [0, 0]
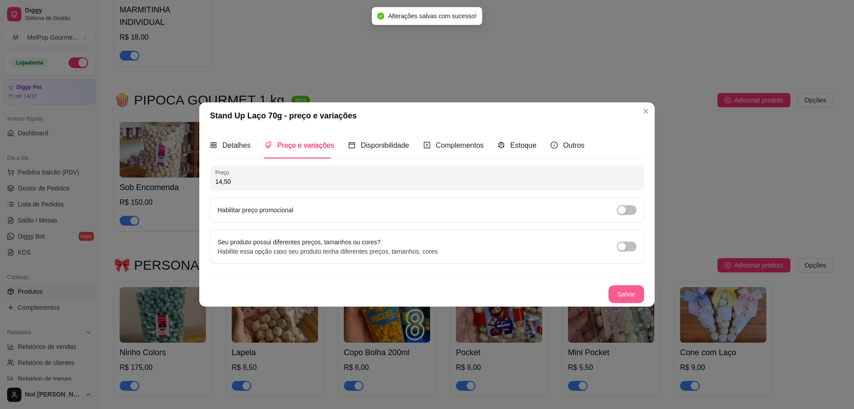
click at [623, 291] on button "Salvar" at bounding box center [626, 294] width 36 height 18
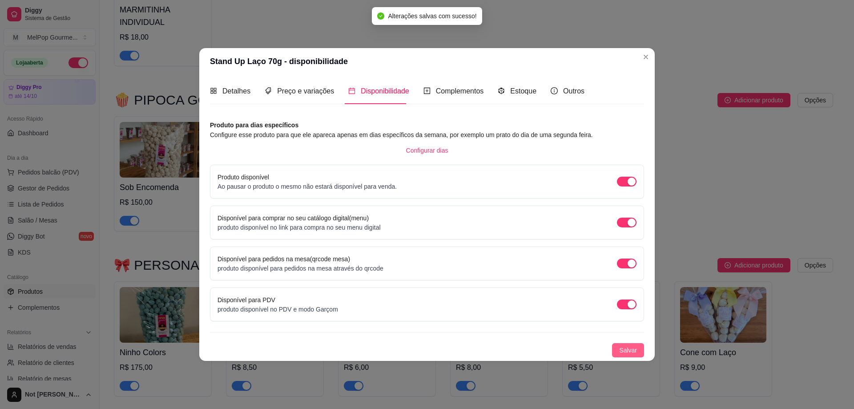
click at [628, 356] on button "Salvar" at bounding box center [628, 350] width 32 height 14
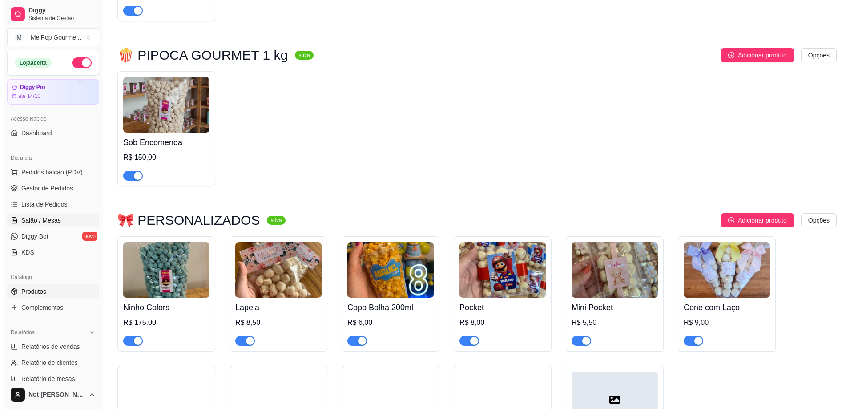
scroll to position [3157, 0]
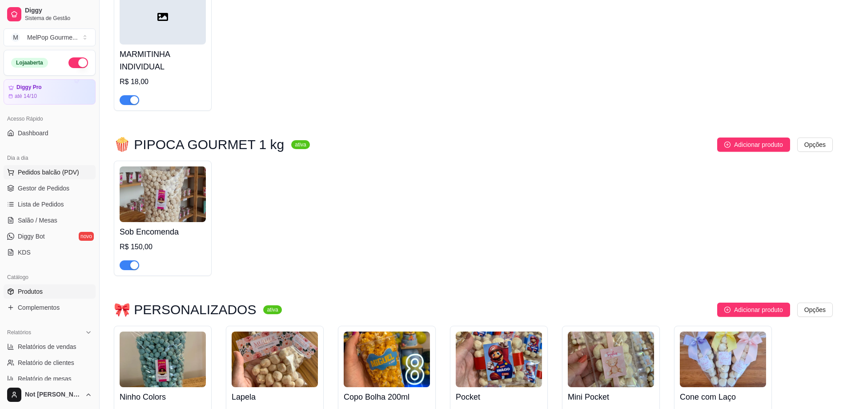
click at [56, 169] on span "Pedidos balcão (PDV)" at bounding box center [48, 172] width 61 height 9
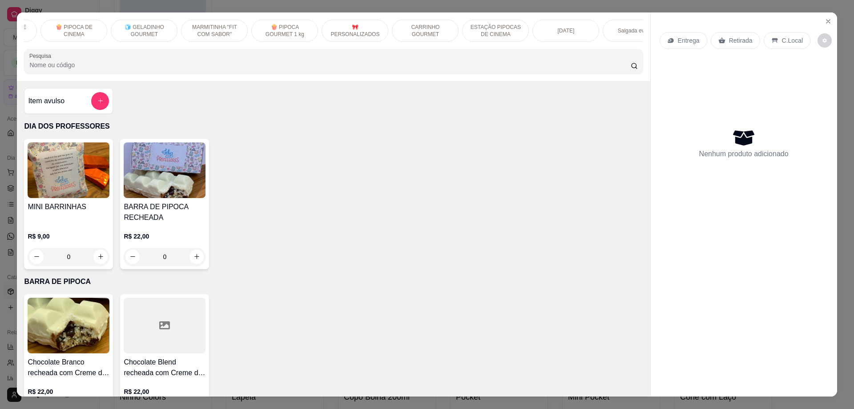
scroll to position [0, 335]
click at [349, 28] on p "🎀 PERSONALIZADOS" at bounding box center [355, 31] width 52 height 14
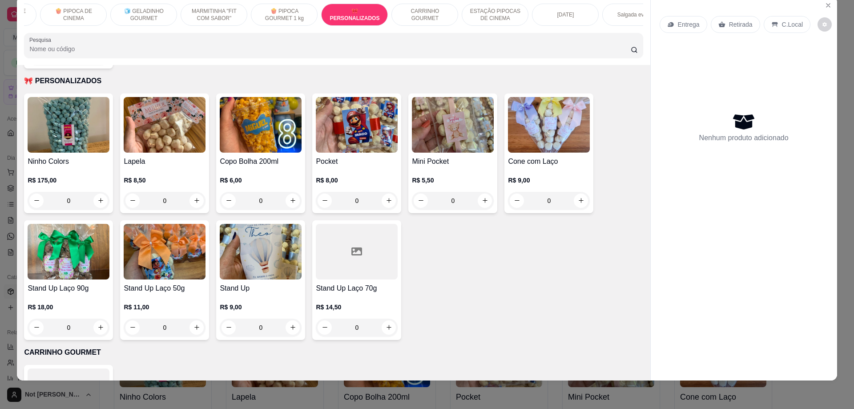
click at [327, 246] on div at bounding box center [357, 252] width 82 height 56
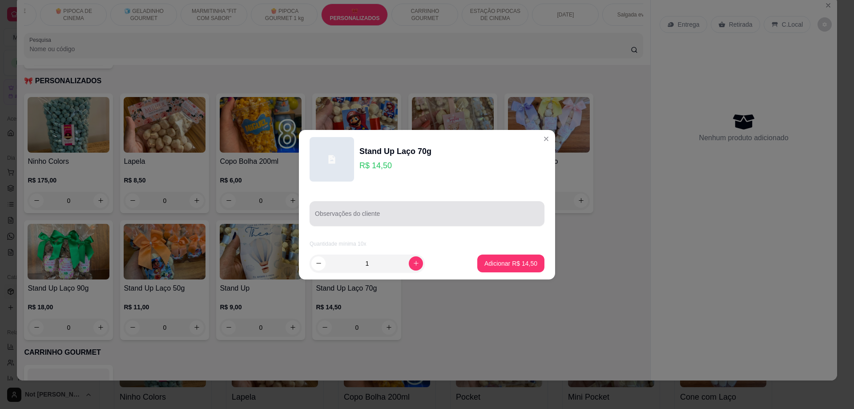
click at [367, 215] on input "Observações do cliente" at bounding box center [427, 217] width 224 height 9
type input "l"
click at [405, 217] on input "ETIQUETA LOGO --- LAÇO" at bounding box center [427, 217] width 224 height 9
type input "ETIQUETA LOGO --- LAÇO COR"
drag, startPoint x: 378, startPoint y: 262, endPoint x: 361, endPoint y: 267, distance: 17.2
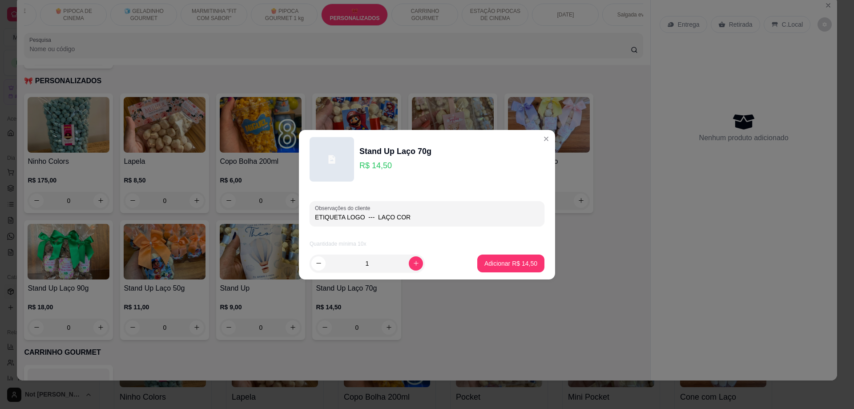
click at [361, 267] on input "1" at bounding box center [366, 263] width 83 height 18
type input "54"
click at [481, 264] on p "Adicionar R$ 783,00" at bounding box center [509, 263] width 56 height 9
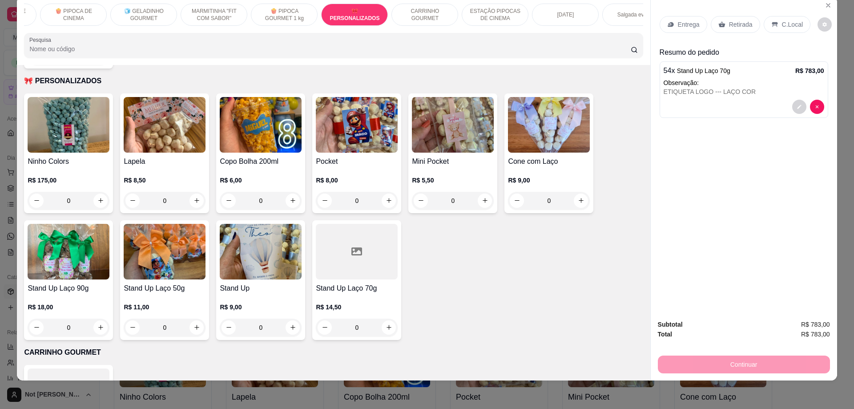
click at [733, 90] on div "ETIQUETA LOGO --- LAÇO COR" at bounding box center [743, 91] width 161 height 9
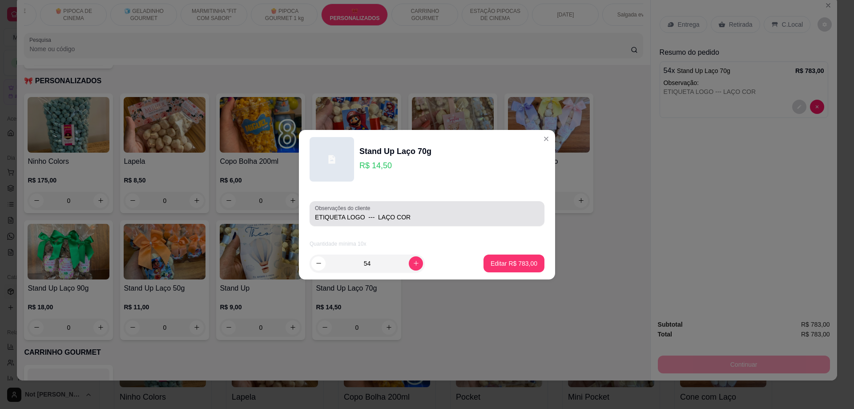
click at [317, 217] on input "ETIQUETA LOGO --- LAÇO COR" at bounding box center [427, 217] width 224 height 9
click at [461, 220] on input "NINHO --- ETIQUETA LOGO --- [GEOGRAPHIC_DATA]" at bounding box center [427, 217] width 224 height 9
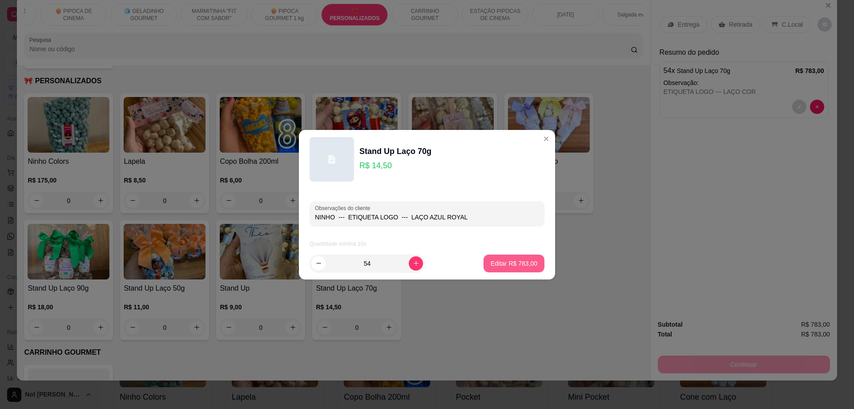
type input "NINHO --- ETIQUETA LOGO --- LAÇO AZUL ROYAL"
click at [516, 265] on p "Editar R$ 783,00" at bounding box center [513, 263] width 45 height 8
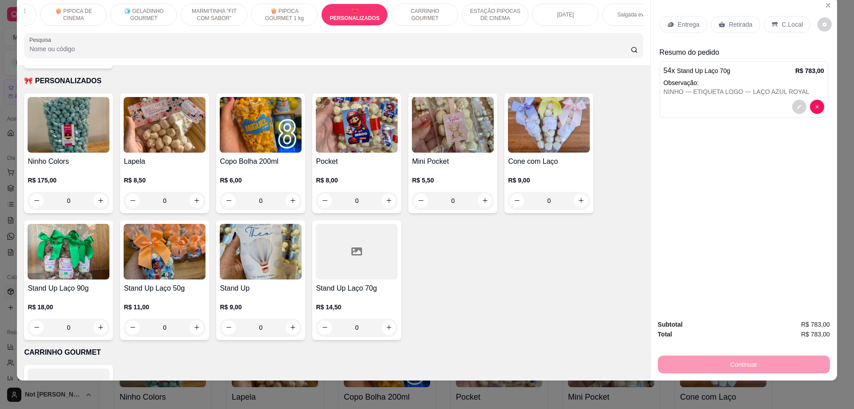
click at [723, 24] on div "Retirada" at bounding box center [735, 24] width 49 height 17
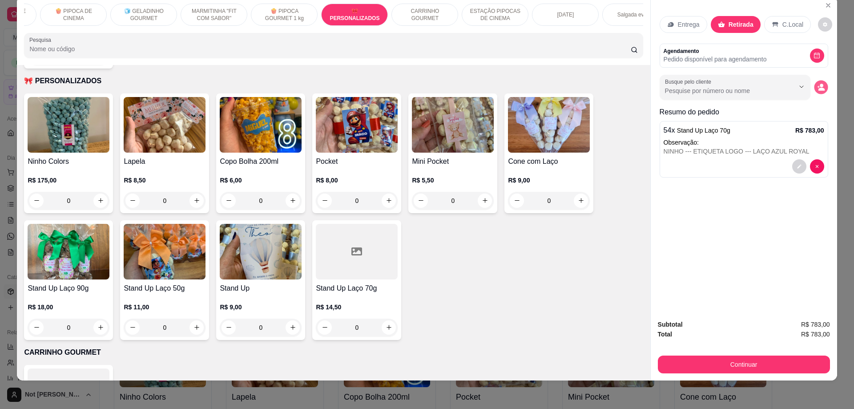
click at [817, 89] on icon "decrease-product-quantity" at bounding box center [821, 87] width 8 height 8
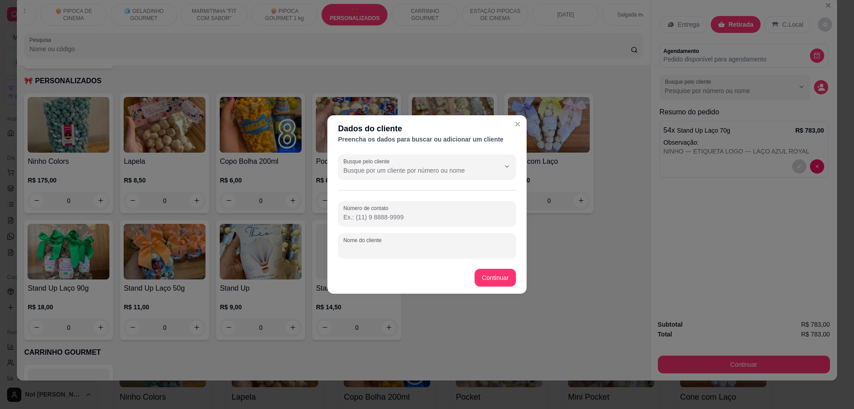
click at [390, 245] on input "Nome do cliente" at bounding box center [426, 249] width 167 height 9
type input "[PERSON_NAME]"
click at [402, 218] on input "Número de contato" at bounding box center [426, 217] width 167 height 9
type input "[PHONE_NUMBER]"
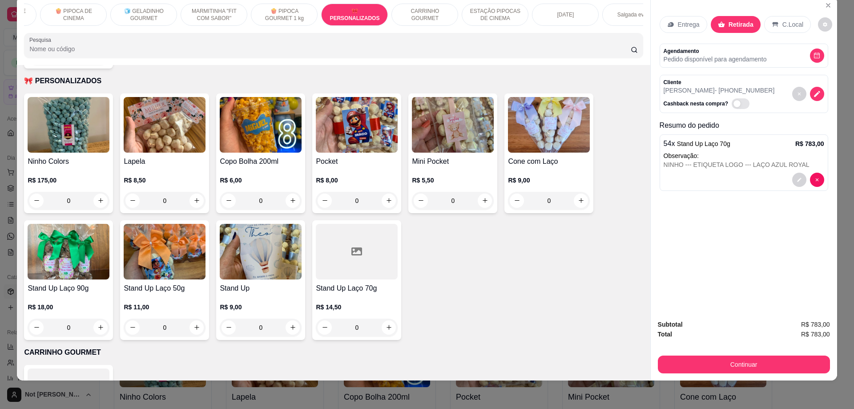
click at [723, 55] on p "Pedido disponível para agendamento" at bounding box center [714, 59] width 103 height 9
click at [814, 55] on icon "decrease-product-quantity" at bounding box center [817, 55] width 6 height 6
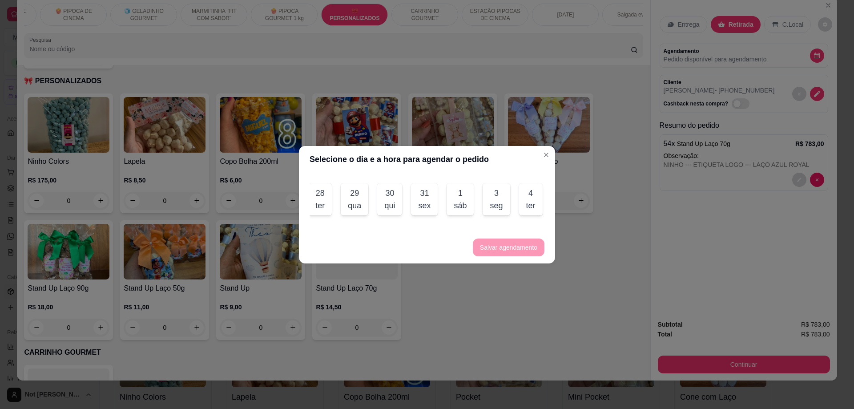
scroll to position [0, 391]
click at [389, 205] on div "qui" at bounding box center [388, 205] width 11 height 12
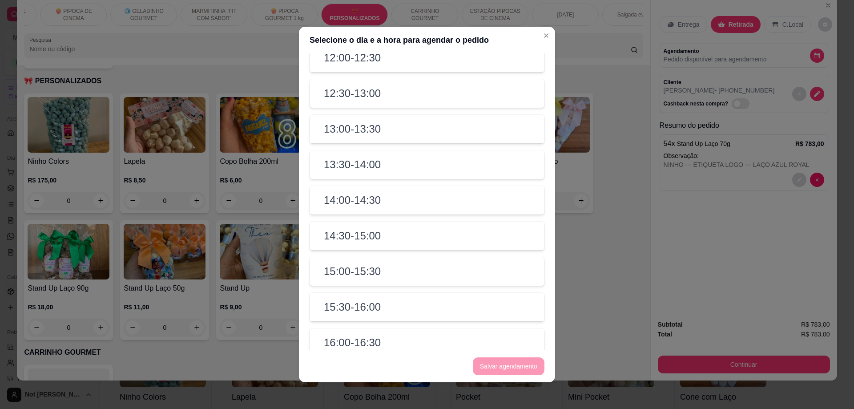
scroll to position [267, 0]
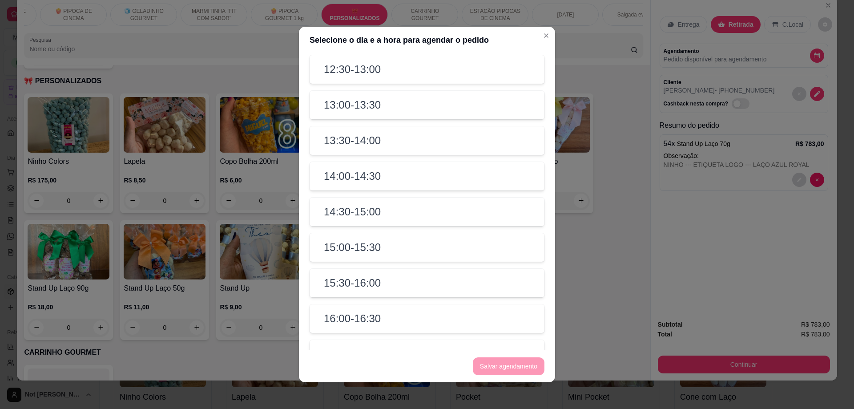
click at [384, 292] on div "15:30 - 16:00" at bounding box center [426, 283] width 235 height 28
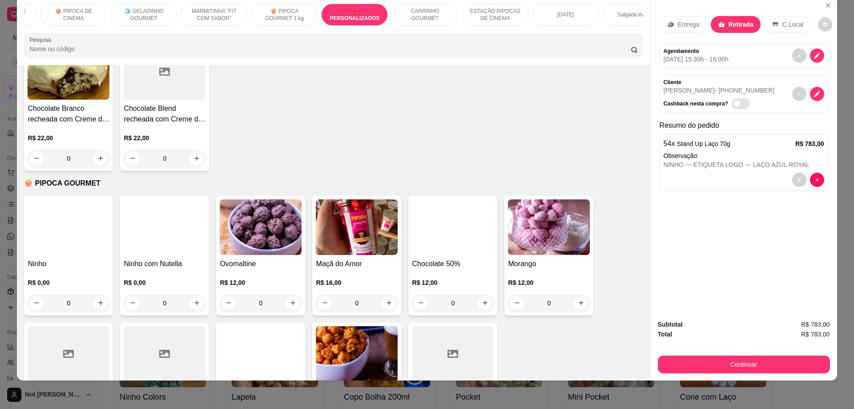
scroll to position [311, 0]
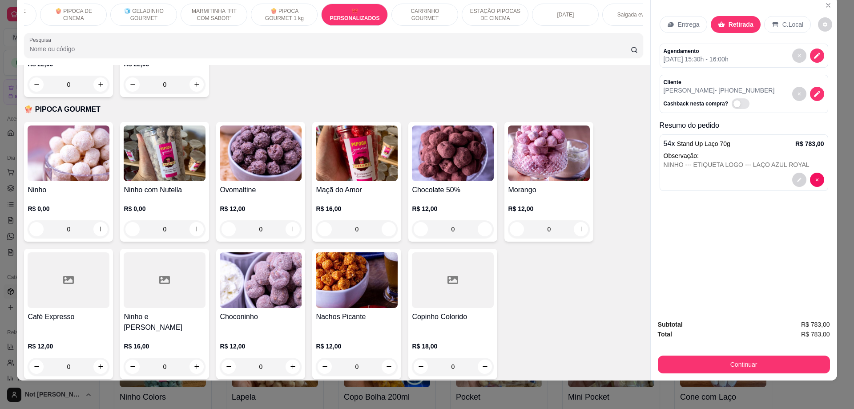
click at [96, 157] on img at bounding box center [69, 153] width 82 height 56
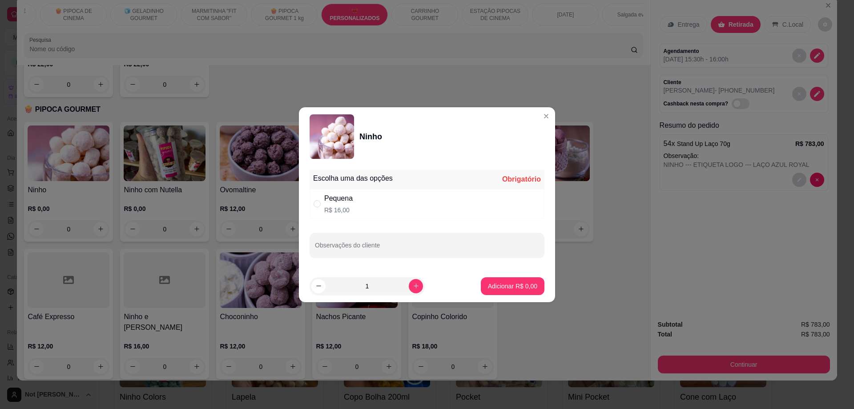
click at [349, 208] on p "R$ 16,00" at bounding box center [338, 209] width 28 height 9
radio input "true"
click at [414, 286] on button "increase-product-quantity" at bounding box center [416, 286] width 14 height 14
type input "3"
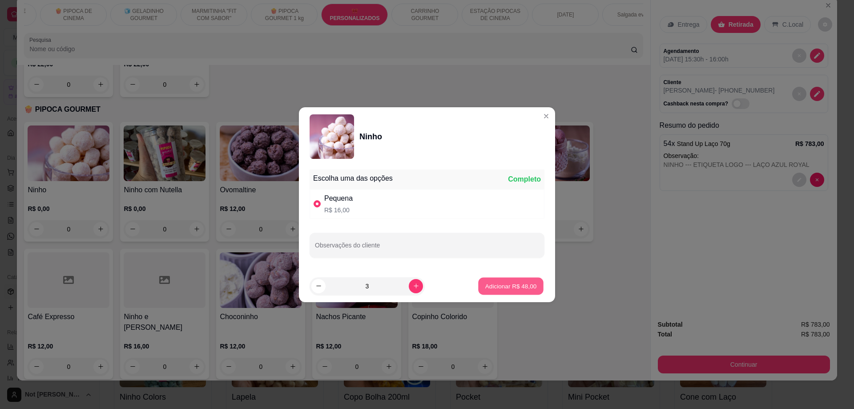
click at [507, 285] on p "Adicionar R$ 48,00" at bounding box center [511, 285] width 52 height 8
type input "3"
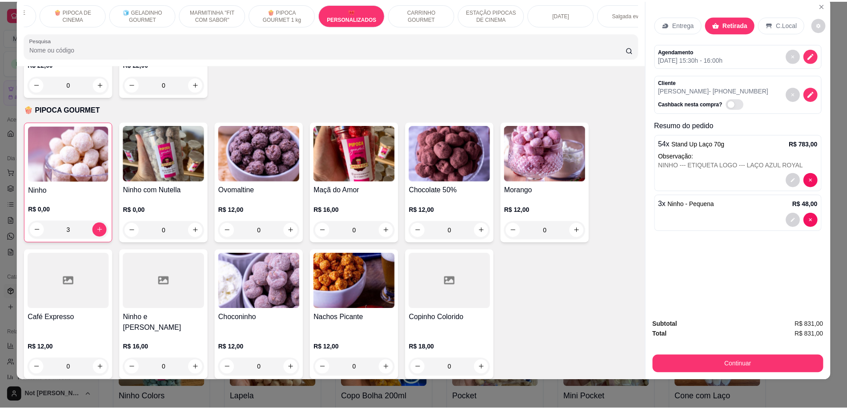
scroll to position [0, 0]
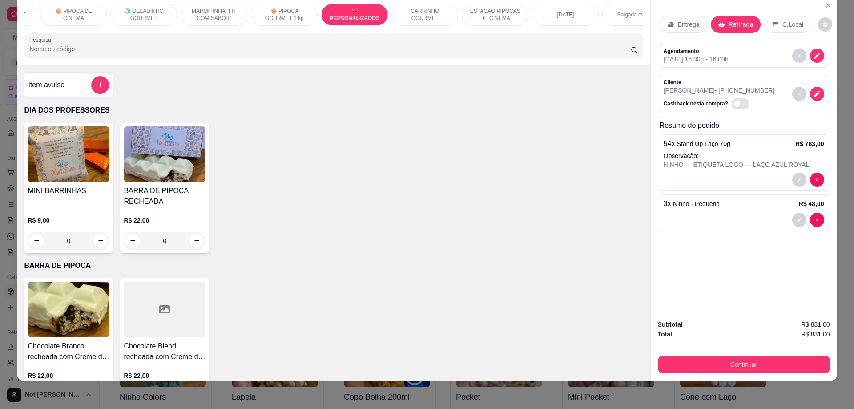
click at [85, 91] on div "Item avulso" at bounding box center [68, 85] width 81 height 18
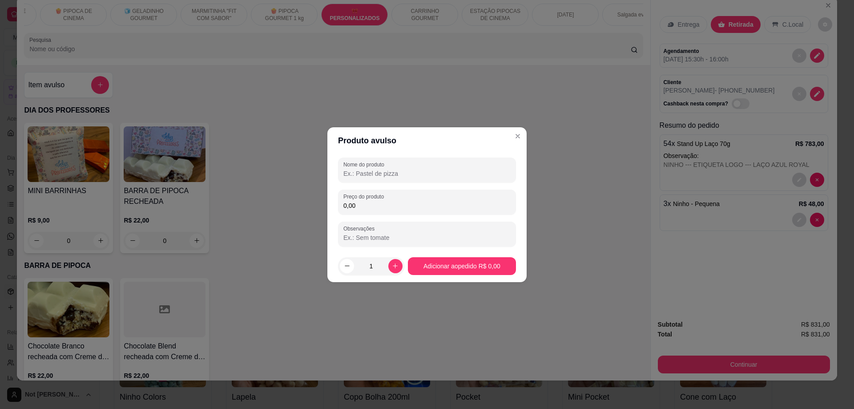
click at [393, 175] on input "Nome do produto" at bounding box center [426, 173] width 167 height 9
type input "ENTREGA ML"
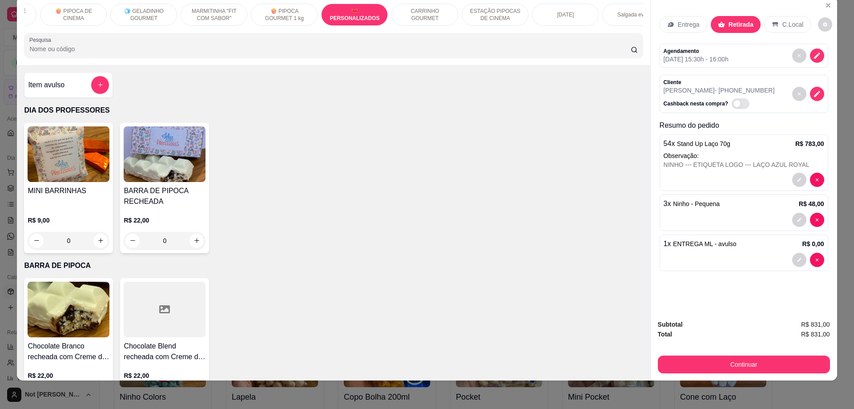
click at [682, 20] on p "Entrega" at bounding box center [689, 24] width 22 height 9
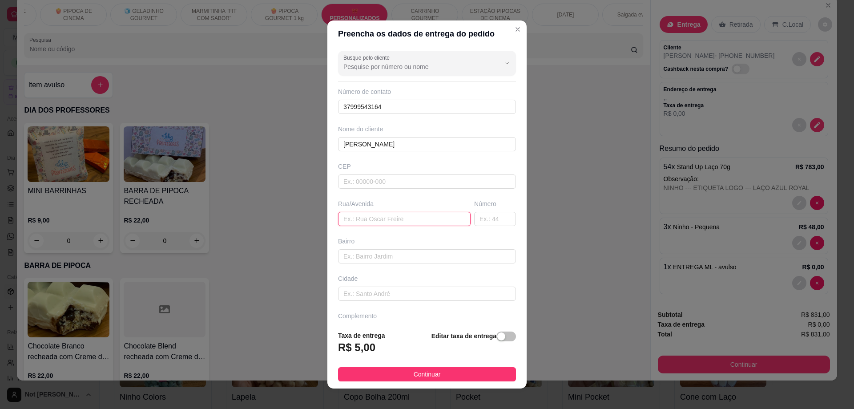
click at [363, 221] on input "text" at bounding box center [404, 219] width 133 height 14
type input "ML MOTOSSERRAS"
click at [497, 340] on div "button" at bounding box center [501, 336] width 8 height 8
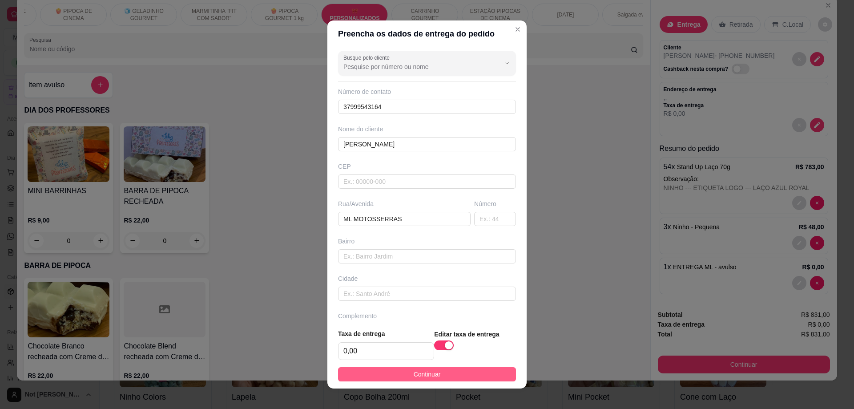
click at [425, 374] on span "Continuar" at bounding box center [427, 374] width 27 height 10
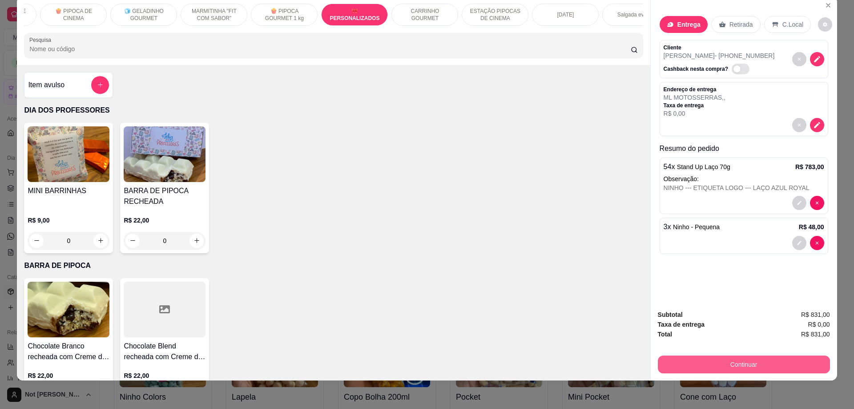
click at [759, 361] on button "Continuar" at bounding box center [744, 364] width 172 height 18
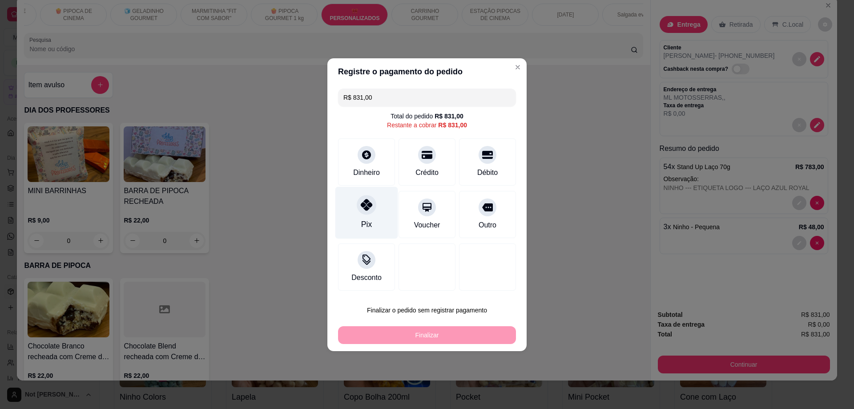
click at [362, 207] on icon at bounding box center [367, 205] width 12 height 12
type input "R$ 0,00"
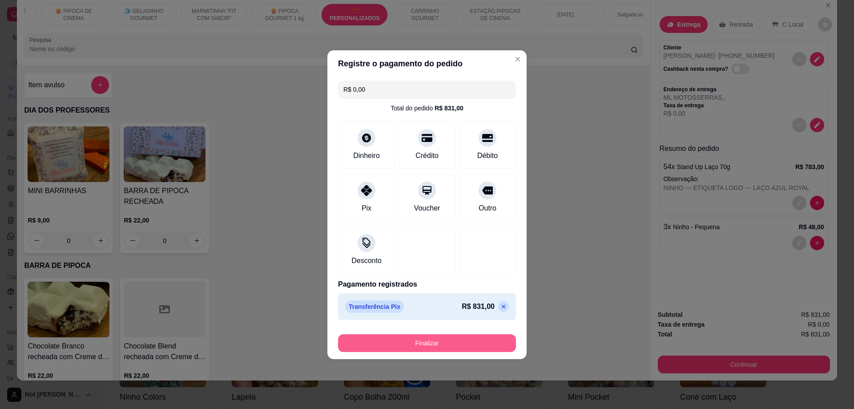
click at [415, 347] on button "Finalizar" at bounding box center [427, 343] width 178 height 18
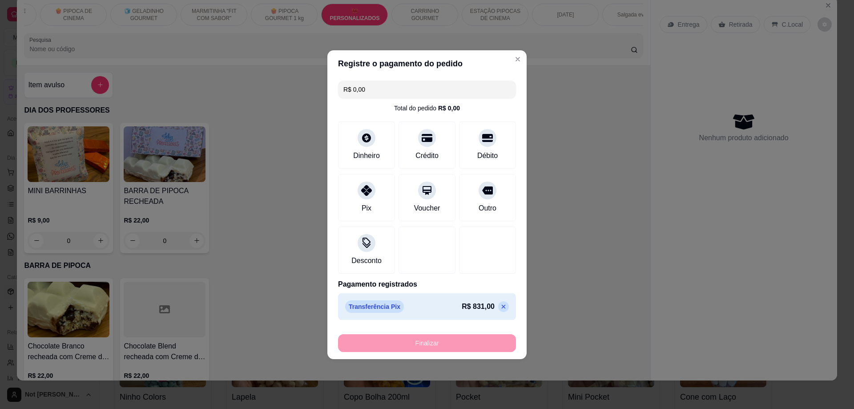
type input "0"
type input "-R$ 831,00"
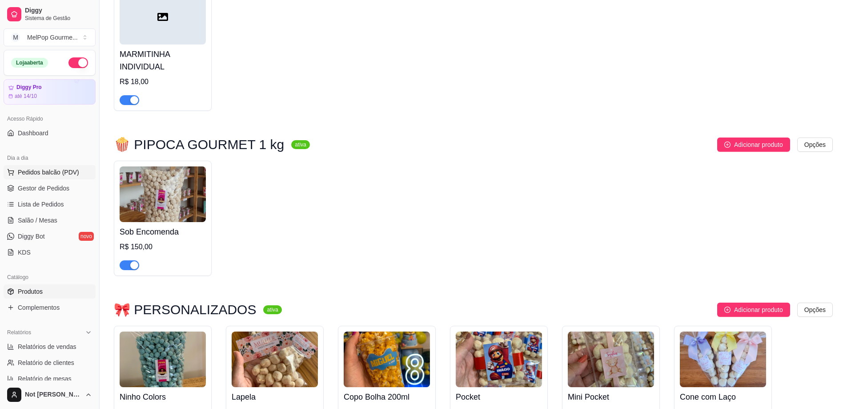
click at [61, 170] on span "Pedidos balcão (PDV)" at bounding box center [48, 172] width 61 height 9
click at [20, 205] on span "Lista de Pedidos" at bounding box center [41, 204] width 46 height 9
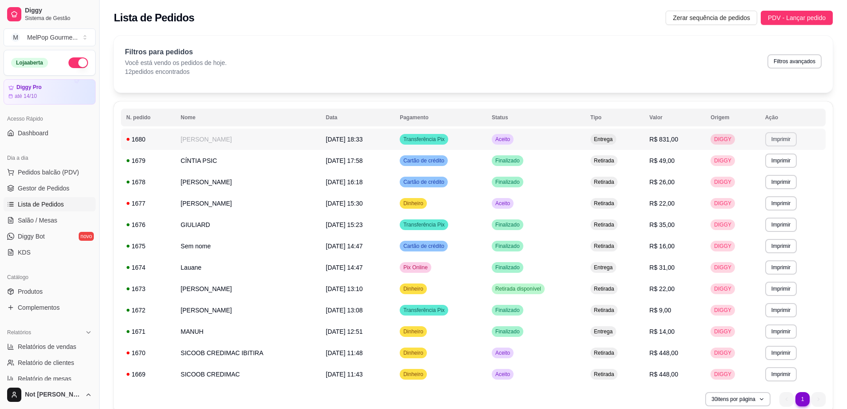
click at [779, 139] on button "Imprimir" at bounding box center [781, 139] width 32 height 14
click at [754, 169] on button "Impressora" at bounding box center [764, 170] width 64 height 14
